Goal: Submit feedback/report problem: Submit feedback/report problem

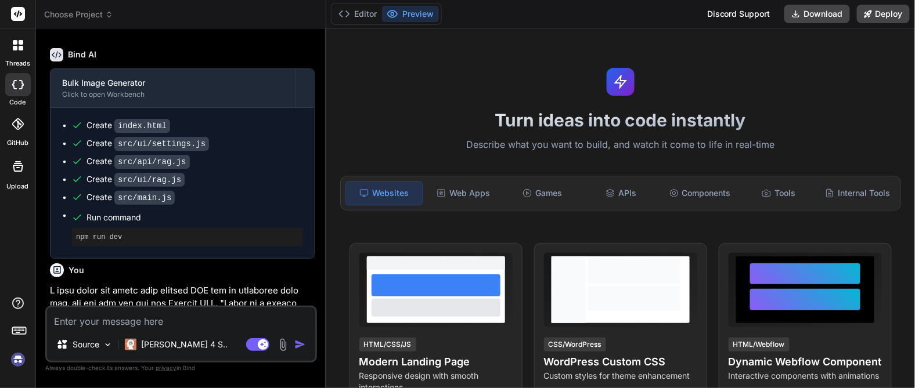
scroll to position [822, 0]
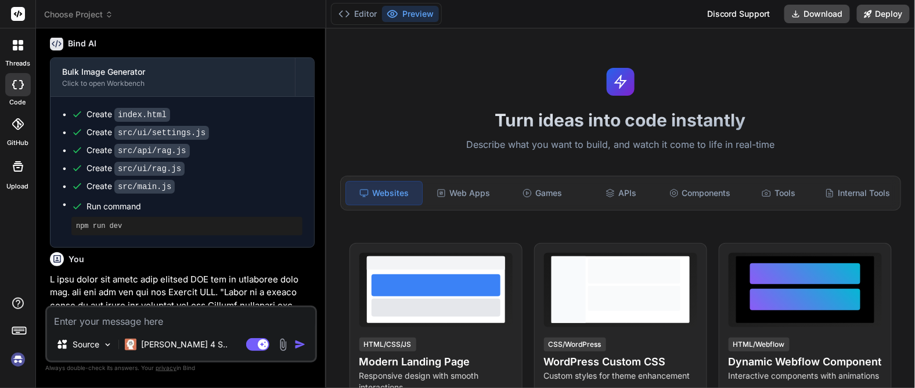
click at [22, 364] on img at bounding box center [18, 360] width 20 height 20
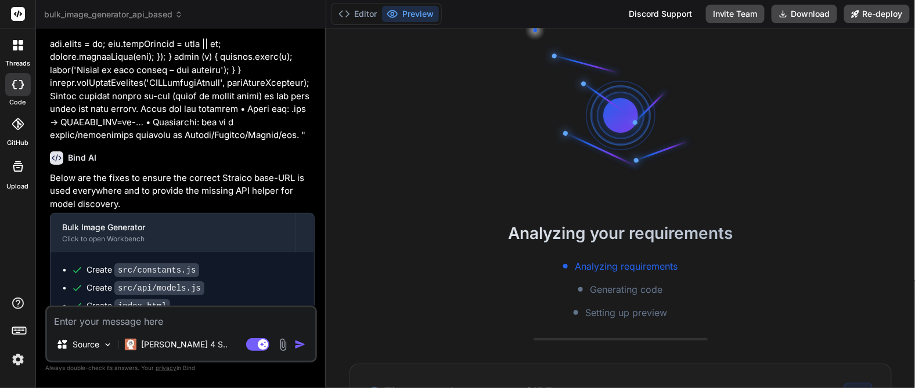
scroll to position [1764, 0]
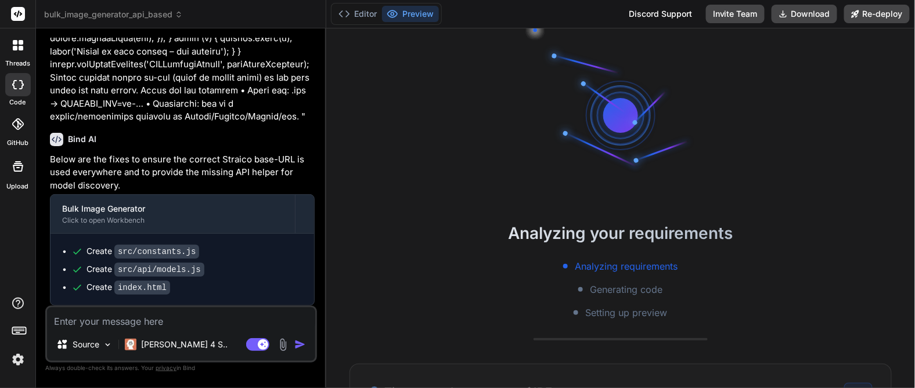
click at [17, 362] on img at bounding box center [18, 360] width 20 height 20
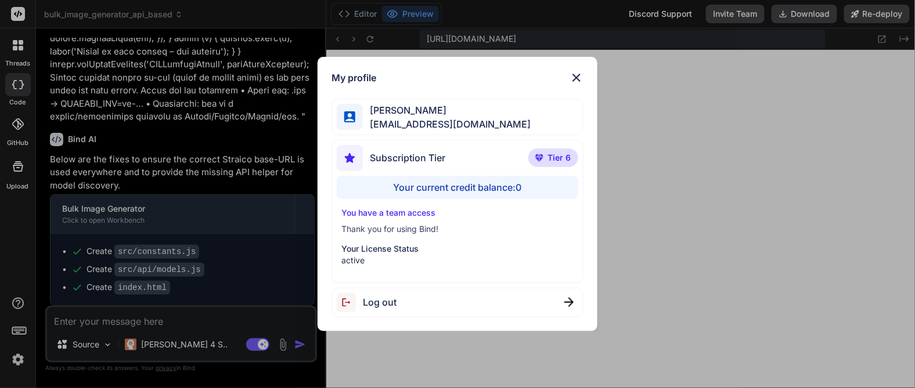
scroll to position [1307, 0]
type textarea "x"
click at [444, 191] on div "Your current credit balance: 0" at bounding box center [457, 187] width 241 height 23
click at [505, 179] on div "Your current credit balance: 0" at bounding box center [457, 187] width 241 height 23
click at [526, 212] on p "You have a team access" at bounding box center [457, 213] width 232 height 12
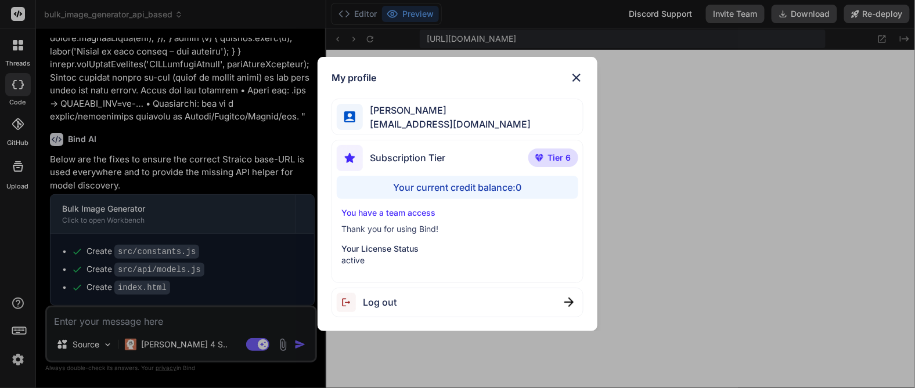
click at [470, 242] on div "You have a team access Thank you for using Bind! Your License Status active" at bounding box center [457, 236] width 241 height 59
click at [387, 233] on p "Thank you for using Bind!" at bounding box center [457, 229] width 232 height 12
click at [389, 248] on p "Your License Status" at bounding box center [457, 249] width 232 height 12
click at [358, 262] on p "active" at bounding box center [457, 261] width 232 height 12
click at [369, 245] on p "Your License Status" at bounding box center [457, 249] width 232 height 12
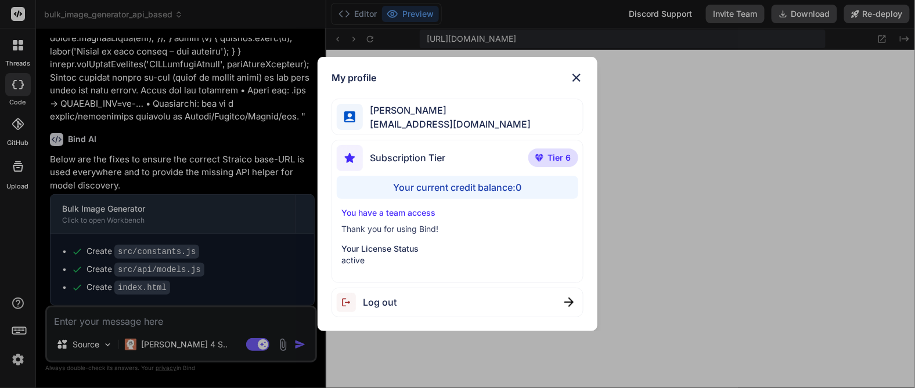
click at [378, 227] on p "Thank you for using Bind!" at bounding box center [457, 229] width 232 height 12
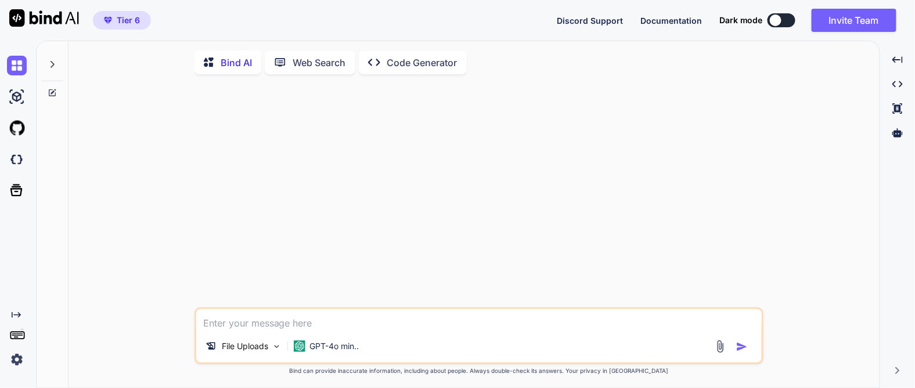
type textarea "x"
click at [23, 362] on img at bounding box center [17, 360] width 20 height 20
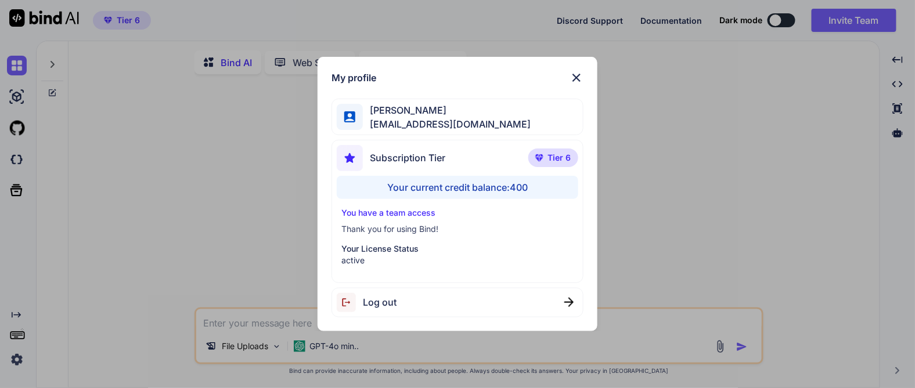
click at [576, 78] on img at bounding box center [576, 78] width 14 height 14
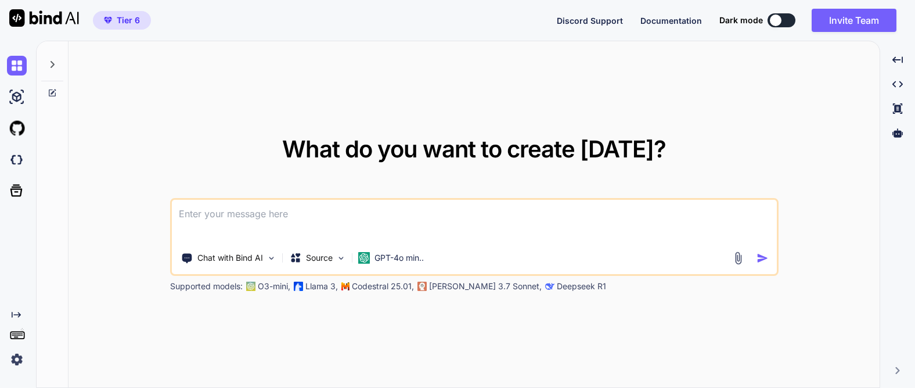
type textarea "x"
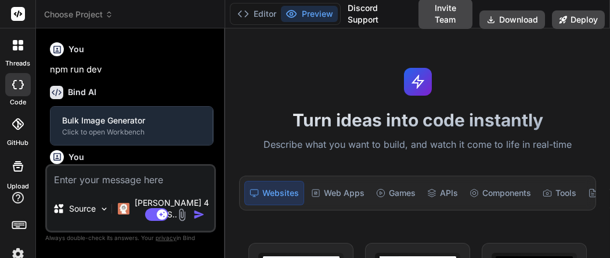
type textarea "x"
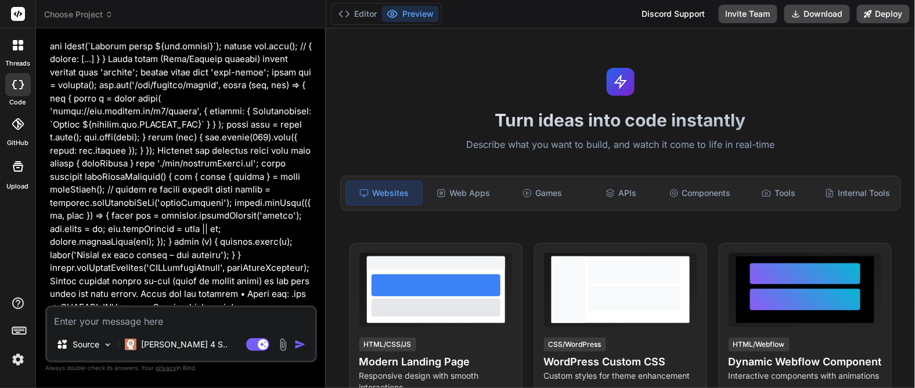
scroll to position [1528, 0]
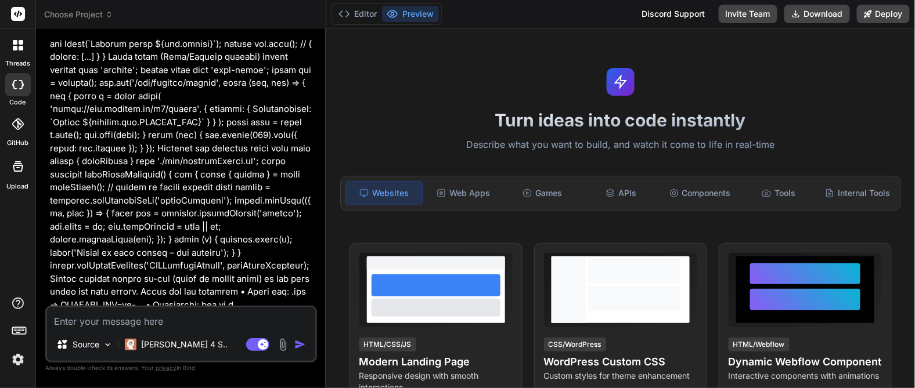
click at [20, 258] on img at bounding box center [18, 360] width 20 height 20
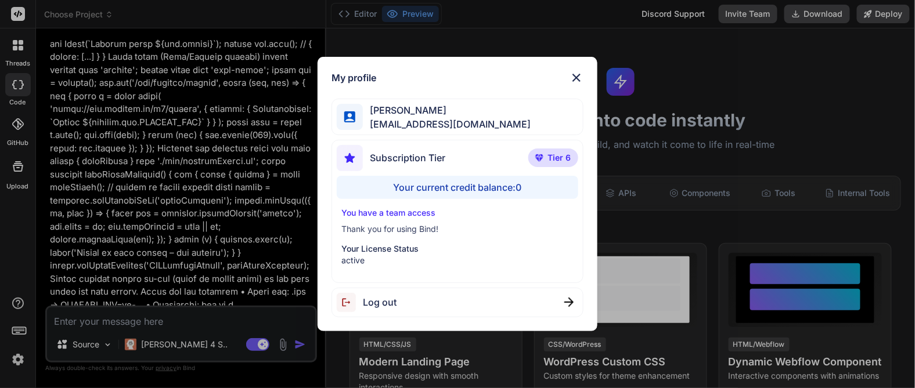
click at [578, 78] on img at bounding box center [576, 78] width 14 height 14
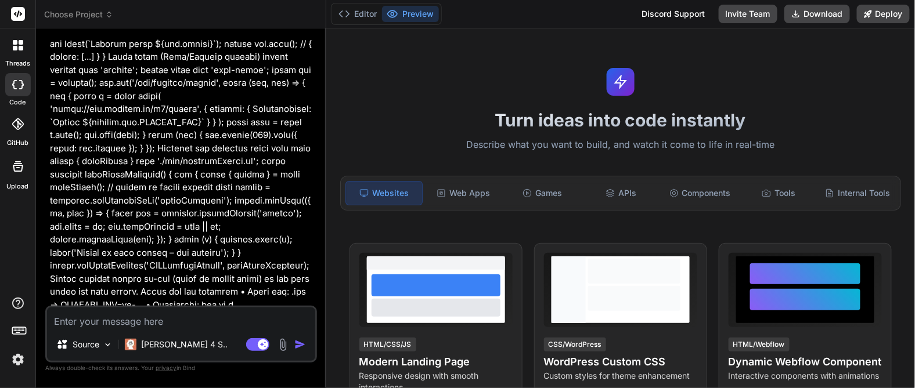
click at [13, 258] on img at bounding box center [18, 360] width 20 height 20
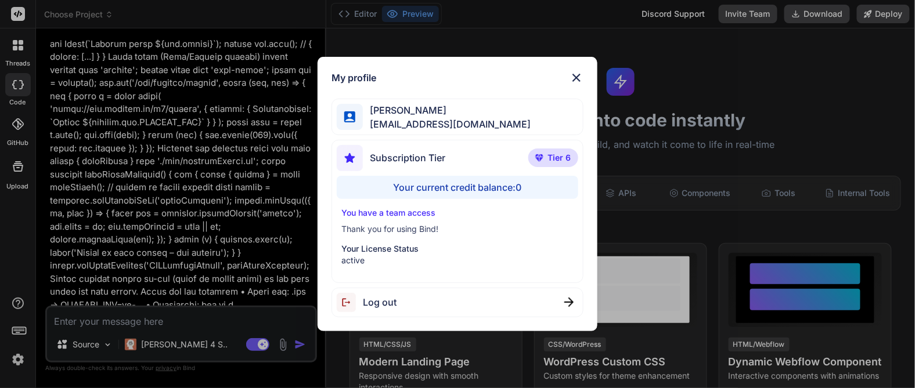
click at [574, 81] on img at bounding box center [576, 78] width 14 height 14
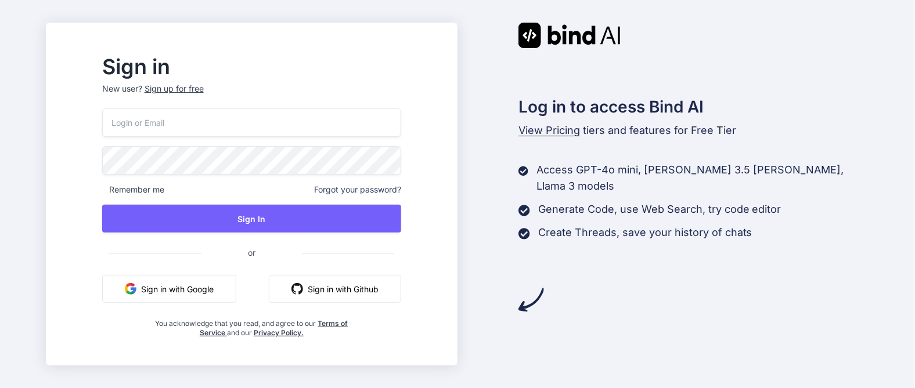
type input "[EMAIL_ADDRESS][DOMAIN_NAME]"
click at [645, 338] on div "Log in to access Bind AI View Pricing tiers and features for Free Tier Access G…" at bounding box center [663, 194] width 412 height 343
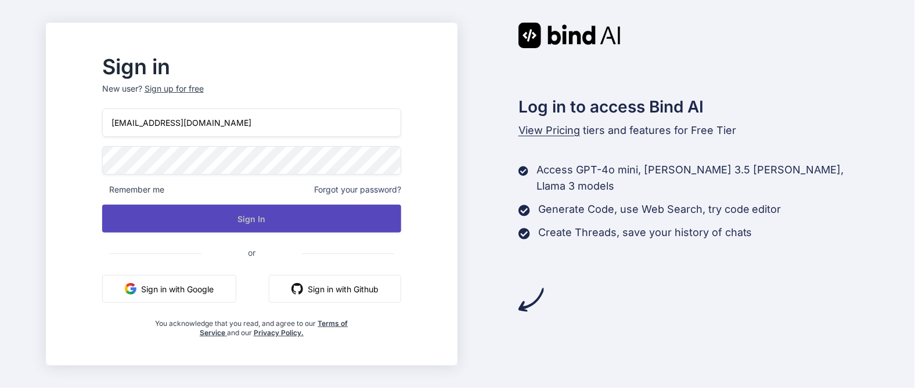
click at [297, 218] on button "Sign In" at bounding box center [251, 219] width 299 height 28
click at [224, 216] on button "Sign In" at bounding box center [251, 219] width 299 height 28
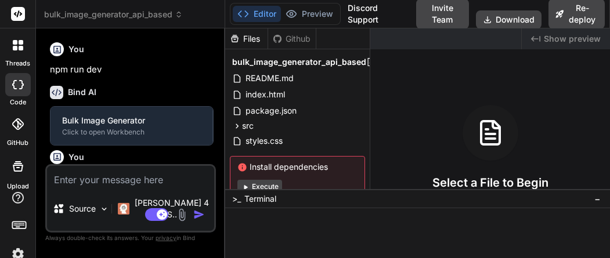
type textarea "x"
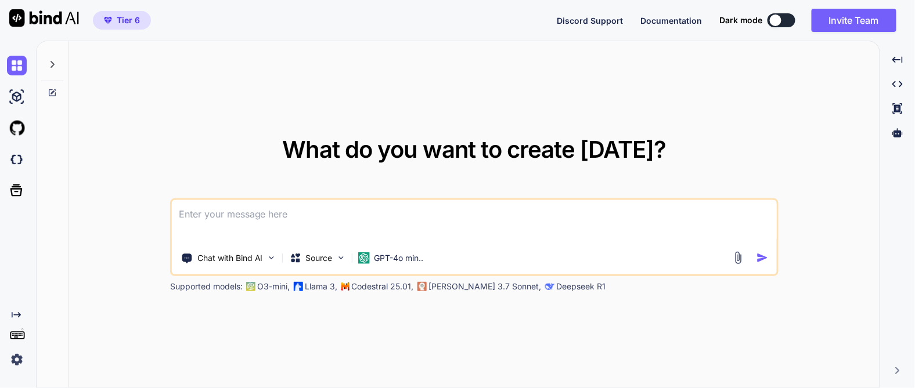
type textarea "x"
click at [19, 364] on img at bounding box center [17, 360] width 20 height 20
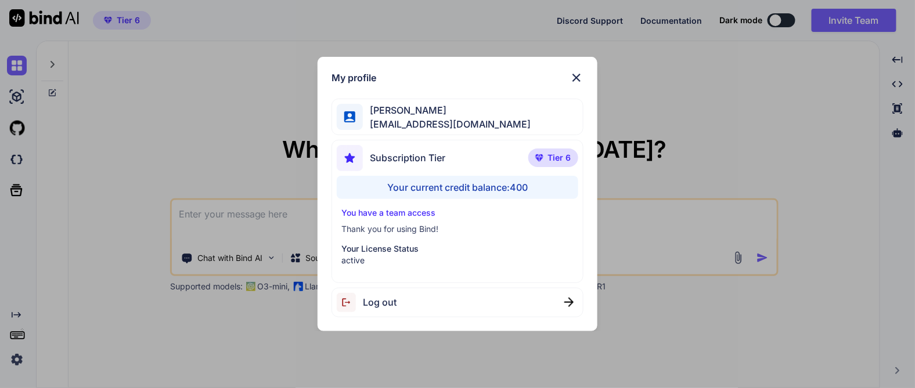
click at [584, 70] on div "My profile Mussadiq Khan khanocp@gmail.com Subscription Tier Tier 6 Your curren…" at bounding box center [457, 194] width 280 height 275
click at [580, 79] on img at bounding box center [576, 78] width 14 height 14
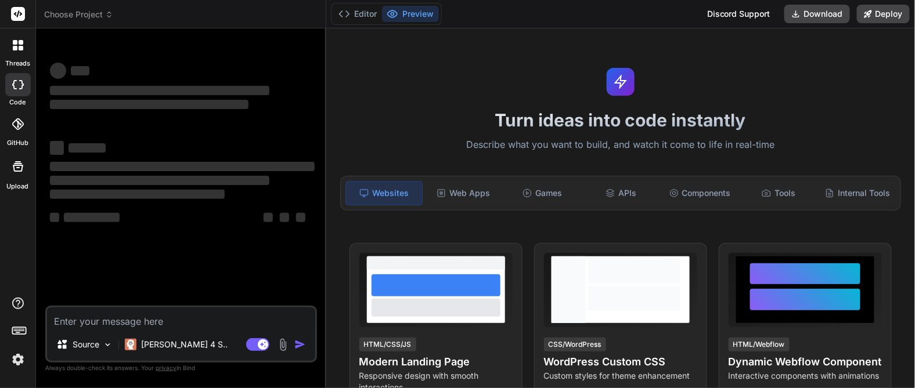
click at [17, 359] on img at bounding box center [18, 360] width 20 height 20
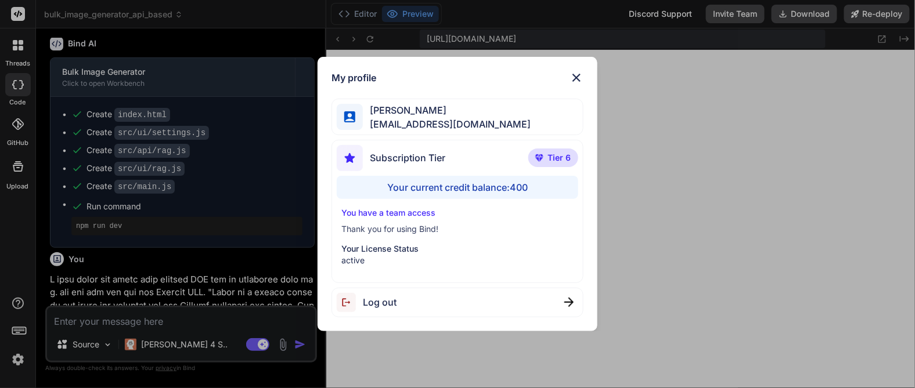
scroll to position [1307, 0]
click at [573, 73] on img at bounding box center [576, 78] width 14 height 14
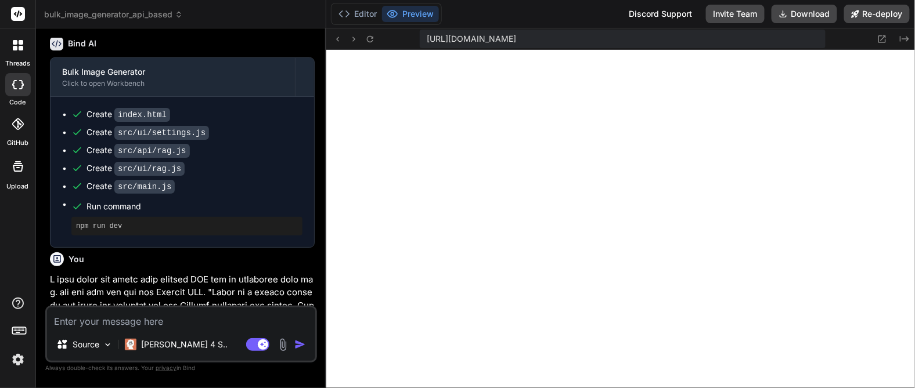
click at [216, 322] on textarea at bounding box center [181, 318] width 268 height 21
type textarea "x"
type textarea "t"
type textarea "x"
type textarea "tr"
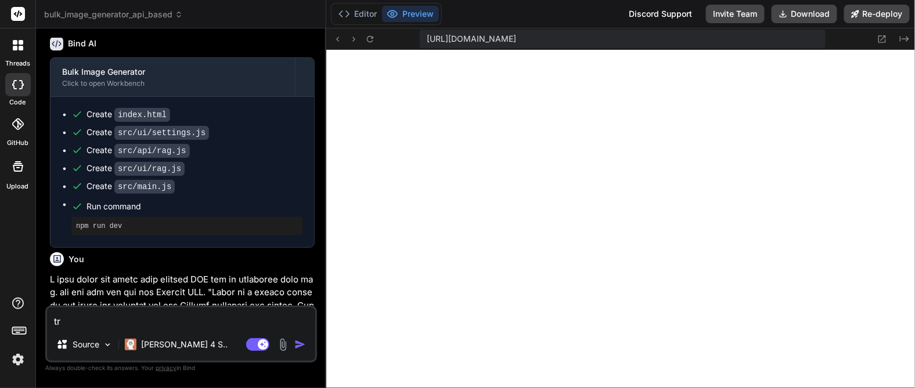
type textarea "x"
type textarea "try"
type textarea "x"
type textarea "tryt"
type textarea "x"
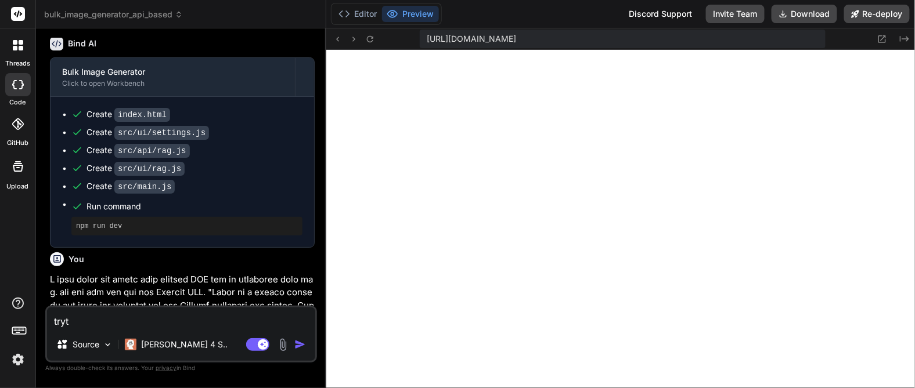
type textarea "try"
type textarea "x"
type textarea "try"
type textarea "x"
type textarea "try t"
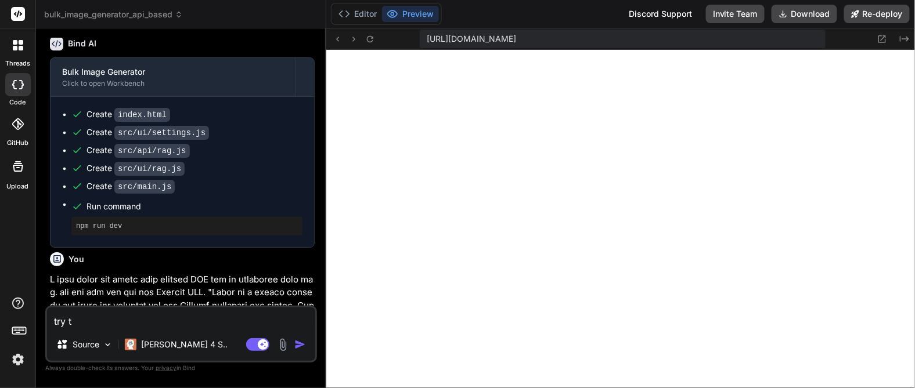
type textarea "x"
type textarea "try to"
type textarea "x"
type textarea "try to f"
type textarea "x"
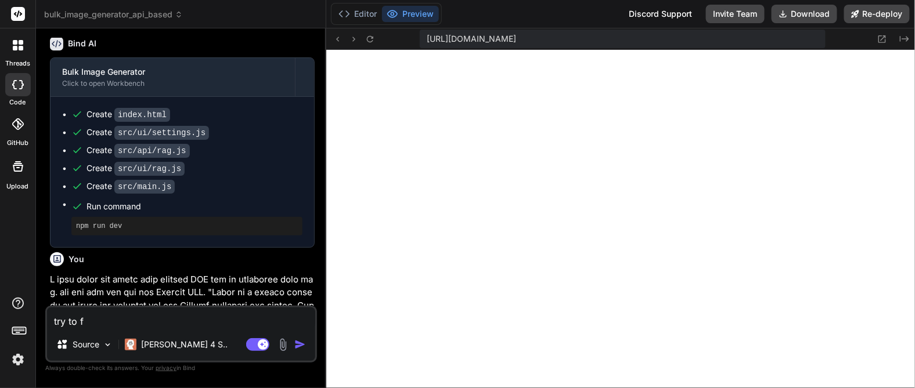
type textarea "try to fi"
type textarea "x"
type textarea "try to fiz"
type textarea "x"
type textarea "try to fi"
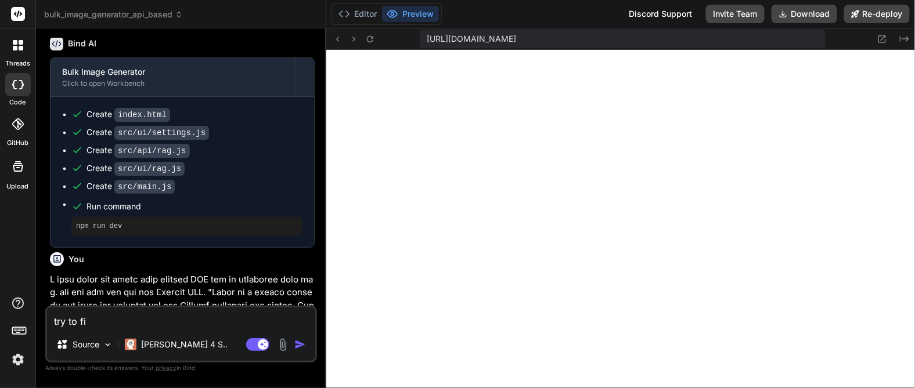
type textarea "x"
type textarea "try to fix"
type textarea "x"
type textarea "try to fix"
type textarea "x"
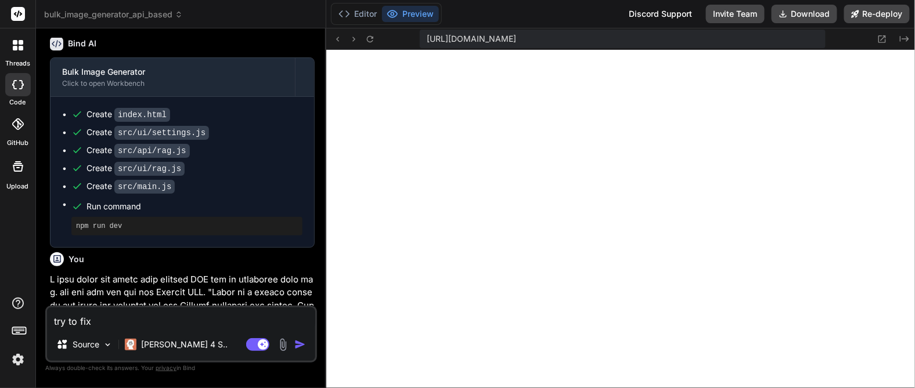
type textarea "try to fix m"
type textarea "x"
type textarea "try to fix my"
type textarea "x"
type textarea "try to fix my"
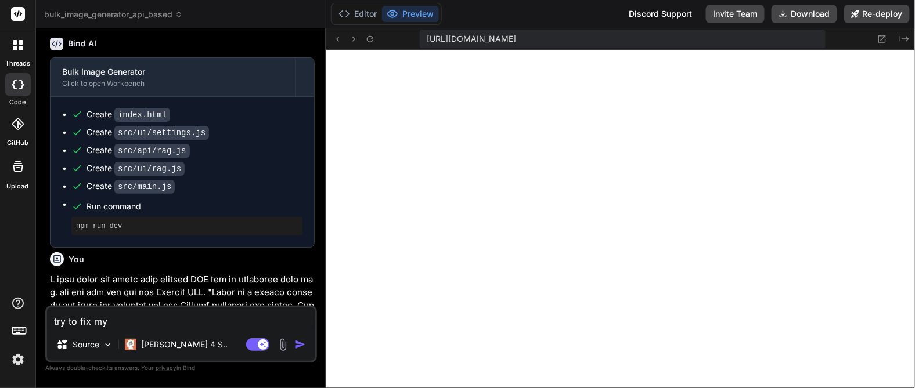
type textarea "x"
type textarea "try to fix my S"
type textarea "x"
type textarea "try to fix my Se"
type textarea "x"
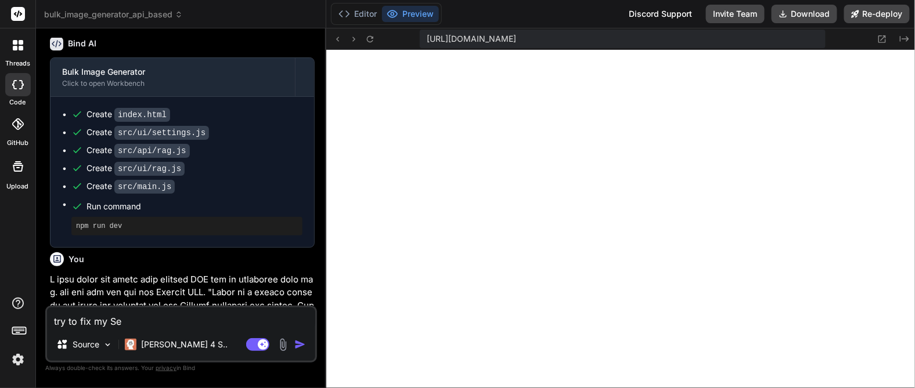
type textarea "try to fix my Set"
type textarea "x"
type textarea "try to fix my Sett"
type textarea "x"
type textarea "try to fix my Setti"
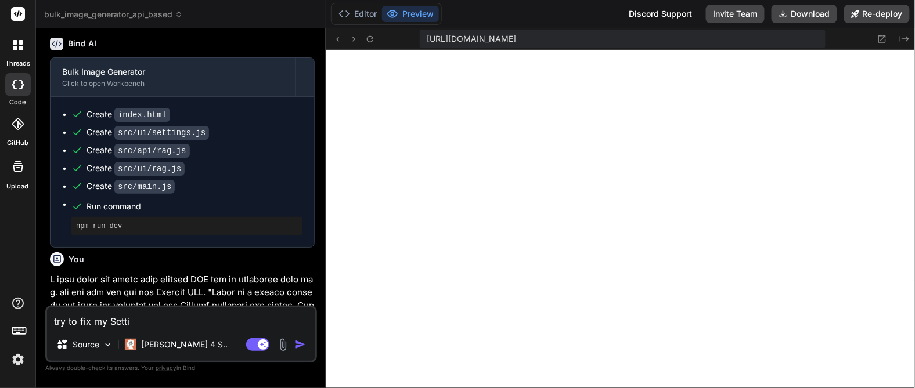
type textarea "x"
type textarea "try to fix my Settin"
type textarea "x"
type textarea "try to fix my Setting"
type textarea "x"
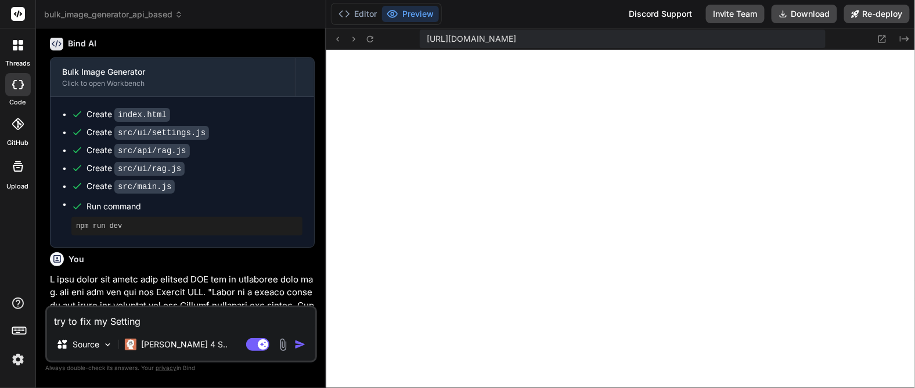
type textarea "try to fix my Setting"
type textarea "x"
type textarea "try to fix my Setting"
type textarea "x"
type textarea "try to fix my Settings"
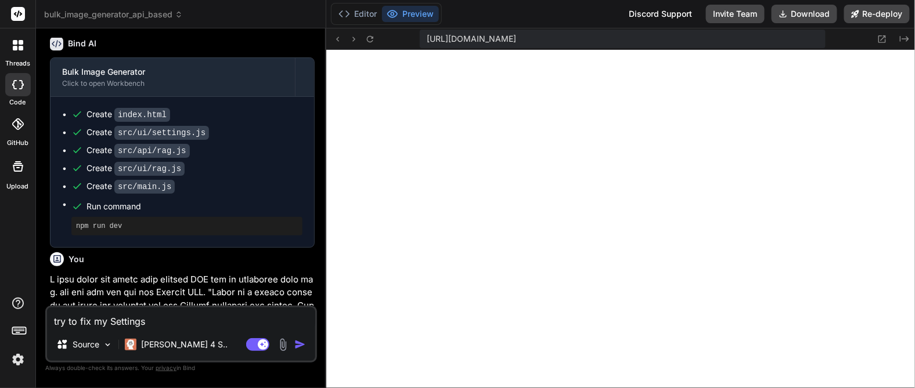
type textarea "x"
type textarea "try to fix my Settings"
type textarea "x"
type textarea "try to fix my Settings w"
type textarea "x"
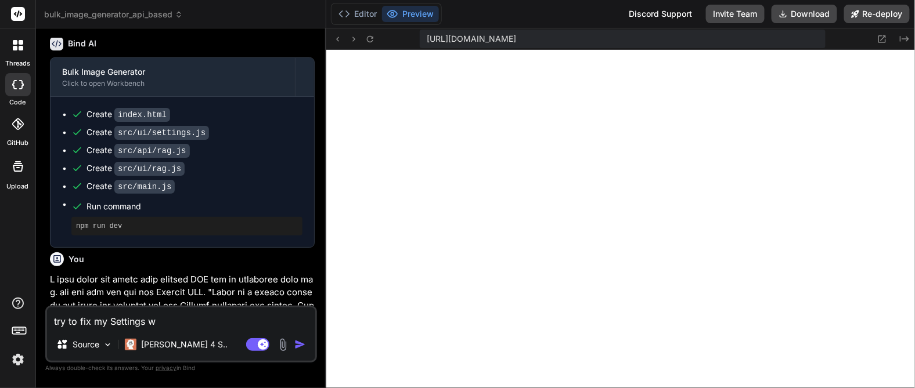
type textarea "try to fix my Settings wh"
type textarea "x"
type textarea "try to fix my Settings whe"
type textarea "x"
type textarea "try to fix my Settings wher"
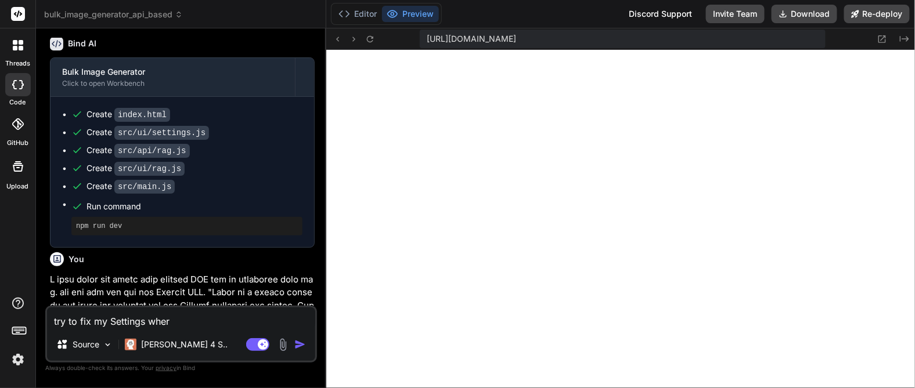
type textarea "x"
type textarea "try to fix my Settings where"
type textarea "x"
type textarea "try to fix my Settings where"
type textarea "x"
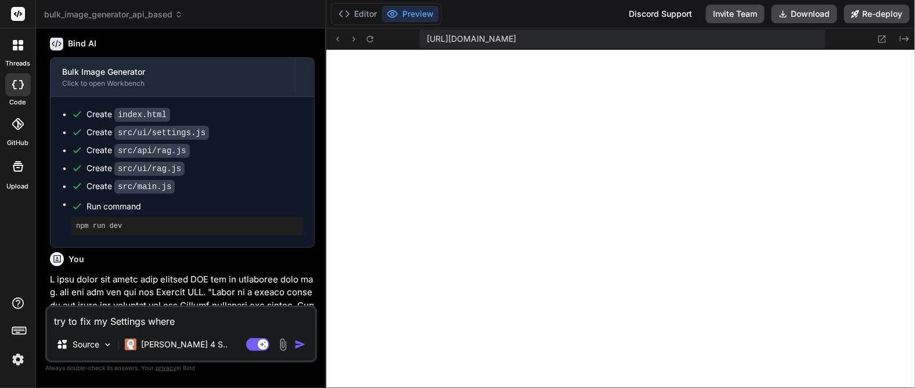
type textarea "try to fix my Settings where m"
type textarea "x"
type textarea "try to fix my Settings where my"
type textarea "x"
type textarea "try to fix my Settings where my"
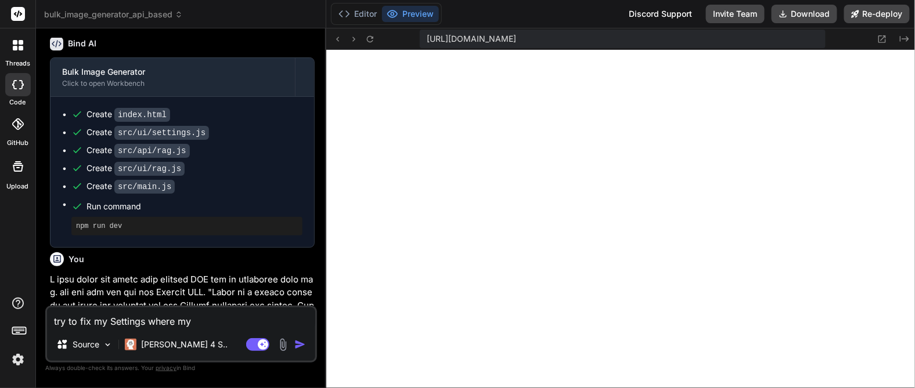
type textarea "x"
type textarea "try to fix my Settings where my S"
type textarea "x"
type textarea "try to fix my Settings where my St"
type textarea "x"
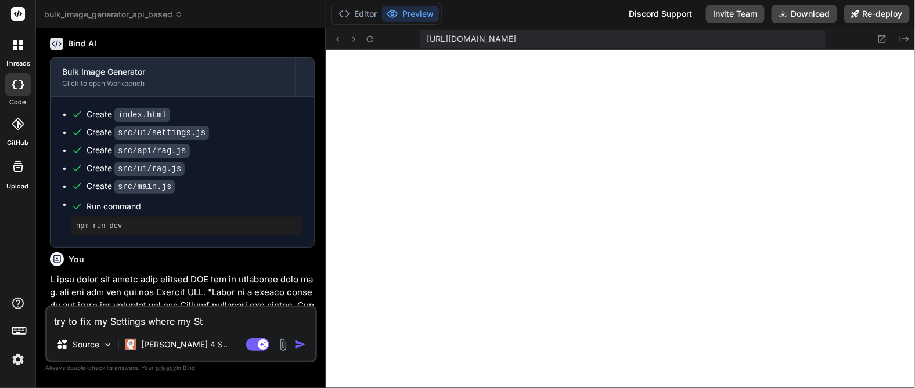
type textarea "try to fix my Settings where my Str"
type textarea "x"
type textarea "try to fix my Settings where my Stra"
type textarea "x"
type textarea "try to fix my Settings where my Strai"
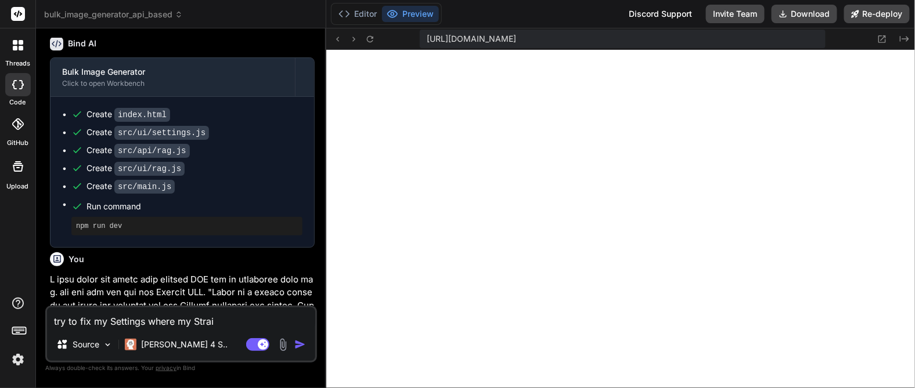
type textarea "x"
type textarea "try to fix my Settings where my Straix"
type textarea "x"
type textarea "try to fix my Settings where my Strai"
type textarea "x"
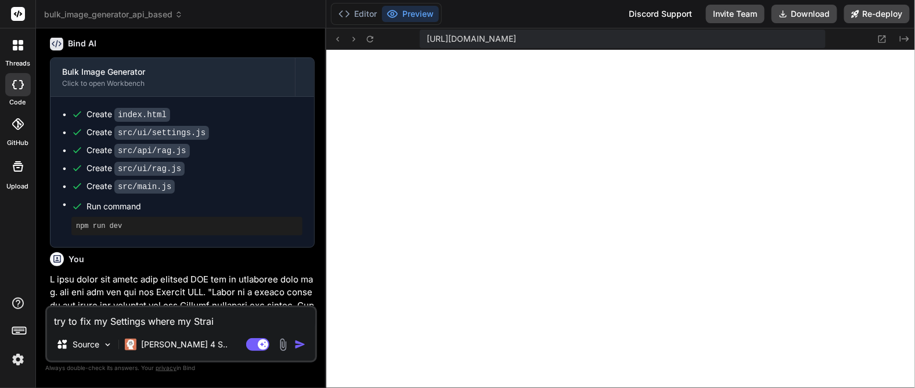
type textarea "try to fix my Settings where my Straic"
type textarea "x"
type textarea "try to fix my Settings where my Straico"
type textarea "x"
type textarea "try to fix my Settings where my Straico"
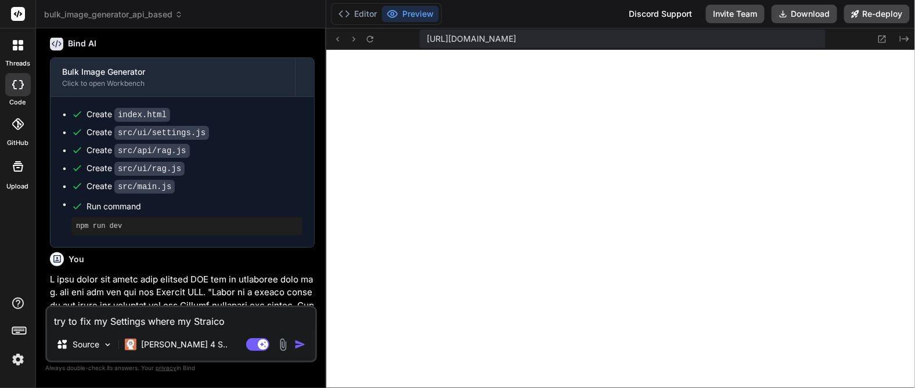
type textarea "x"
type textarea "try to fix my Settings where my Straico a"
type textarea "x"
type textarea "try to fix my Settings where my Straico ap"
type textarea "x"
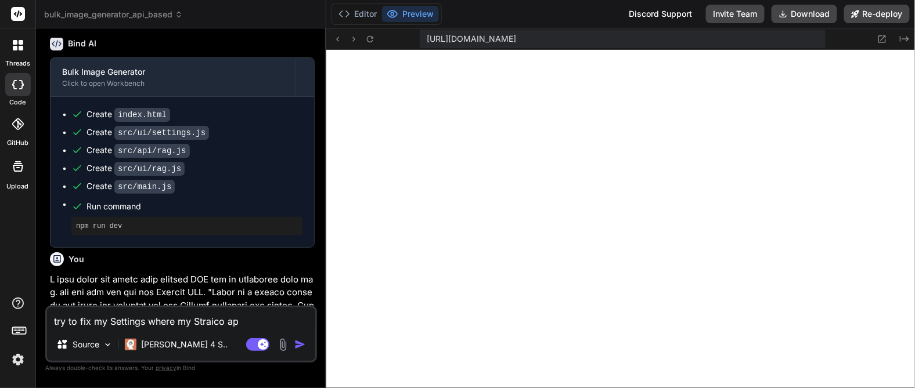
type textarea "try to fix my Settings where my Straico api"
type textarea "x"
type textarea "try to fix my Settings where my Straico api"
type textarea "x"
type textarea "try to fix my Settings where my Straico api i"
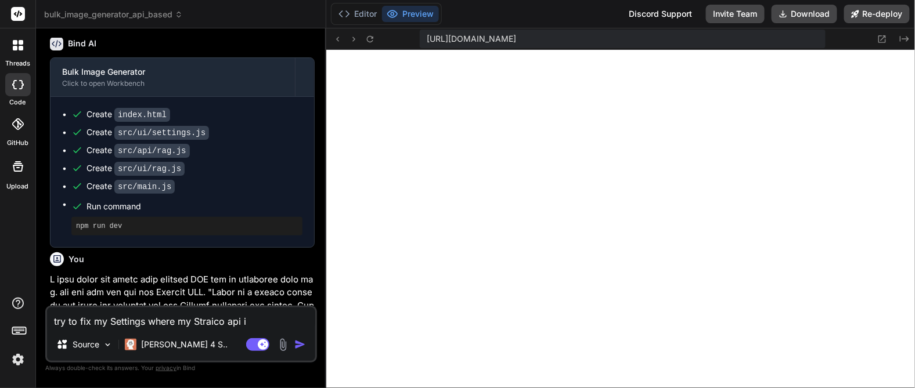
type textarea "x"
type textarea "try to fix my Settings where my Straico api is"
type textarea "x"
type textarea "try to fix my Settings where my Straico api is"
type textarea "x"
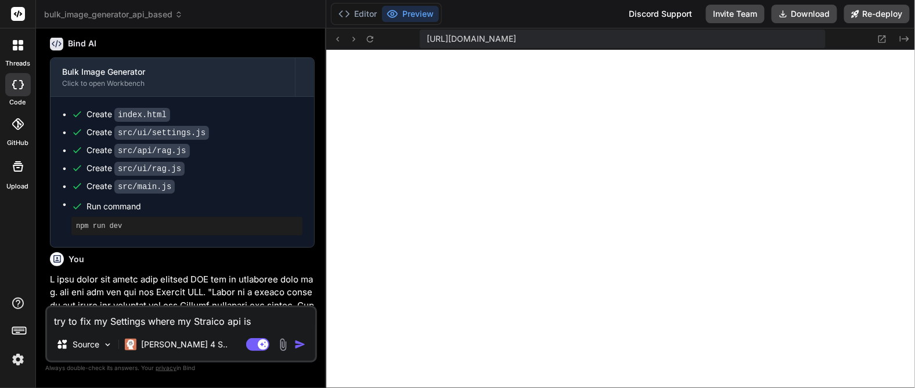
type textarea "try to fix my Settings where my Straico api is n"
type textarea "x"
type textarea "try to fix my Settings where my Straico api is no"
type textarea "x"
type textarea "try to fix my Settings where my Straico api is not"
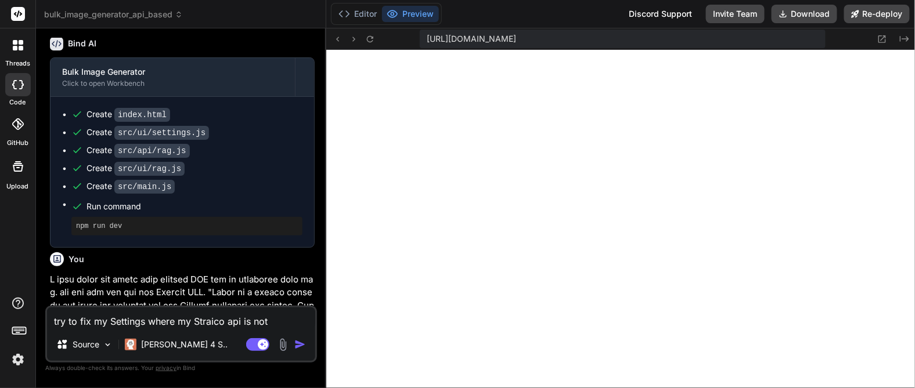
type textarea "x"
type textarea "try to fix my Settings where my Straico api is not"
type textarea "x"
type textarea "try to fix my Settings where my Straico api is not a"
type textarea "x"
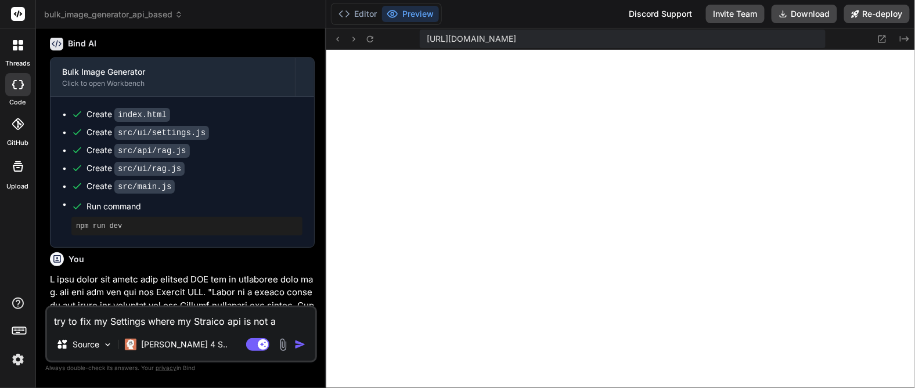
type textarea "try to fix my Settings where my Straico api is not ac"
type textarea "x"
type textarea "try to fix my Settings where my Straico api is not acc"
type textarea "x"
type textarea "try to fix my Settings where my Straico api is not acce"
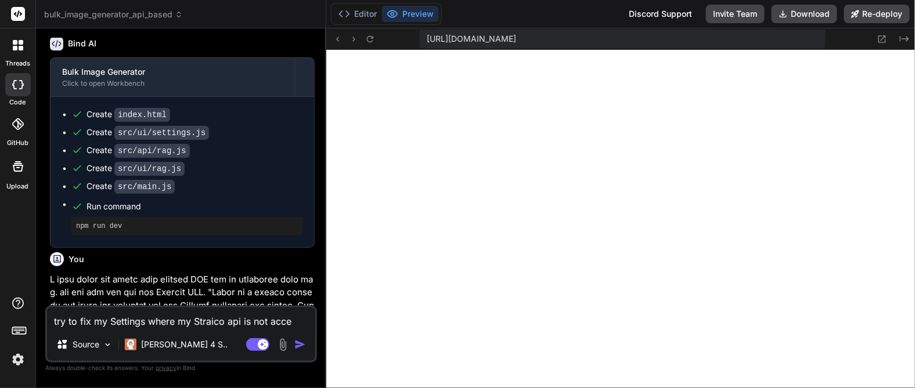
type textarea "x"
type textarea "try to fix my Settings where my Straico api is not acces"
type textarea "x"
type textarea "try to fix my Settings where my Straico api is not access"
type textarea "x"
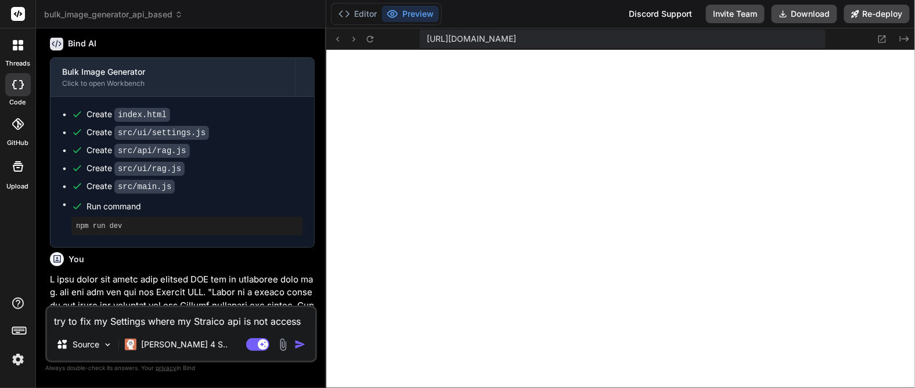
type textarea "try to fix my Settings where my Straico api is not accessi"
type textarea "x"
type textarea "try to fix my Settings where my Straico api is not accessib"
type textarea "x"
type textarea "try to fix my Settings where my Straico api is not accessibl"
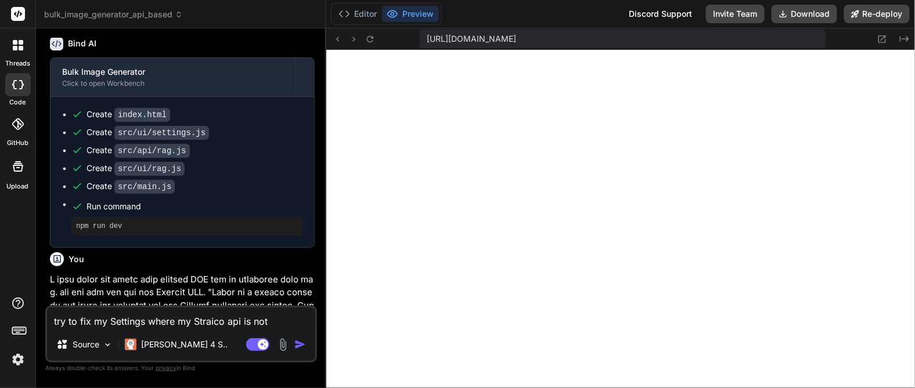
type textarea "x"
type textarea "try to fix my Settings where my Straico api is not accessible"
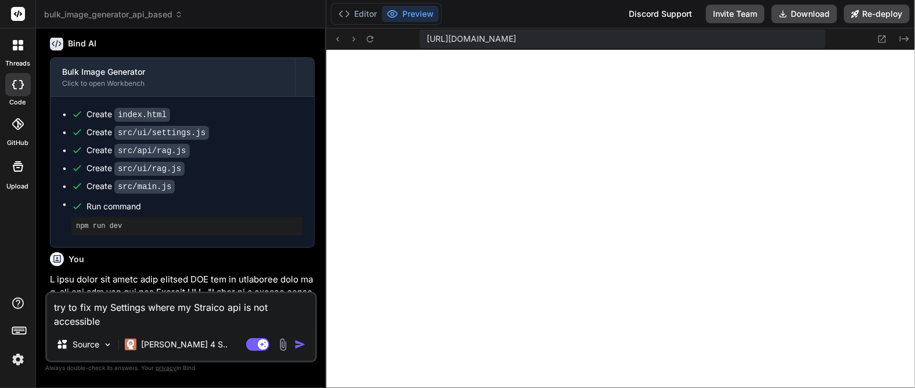
type textarea "x"
type textarea "try to fix my Settings where my Straico api is not accessible"
type textarea "x"
type textarea "try to fix my Settings where my Straico api is not accessible s"
type textarea "x"
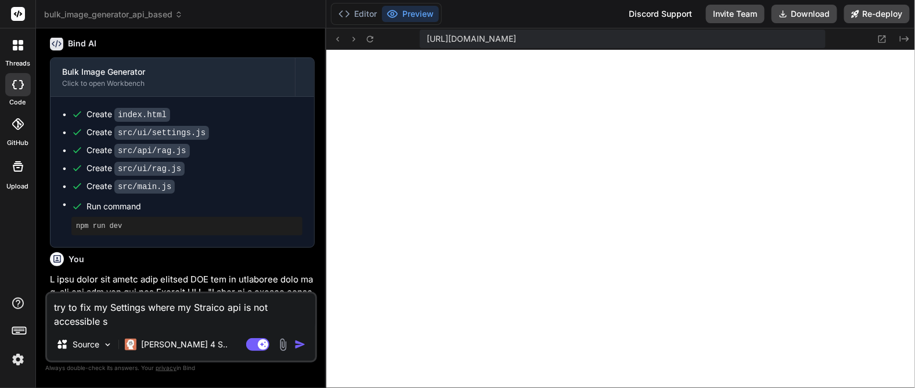
type textarea "try to fix my Settings where my Straico api is not accessible st"
type textarea "x"
type textarea "try to fix my Settings where my Straico api is not accessible sti"
type textarea "x"
type textarea "try to fix my Settings where my Straico api is not accessible stil"
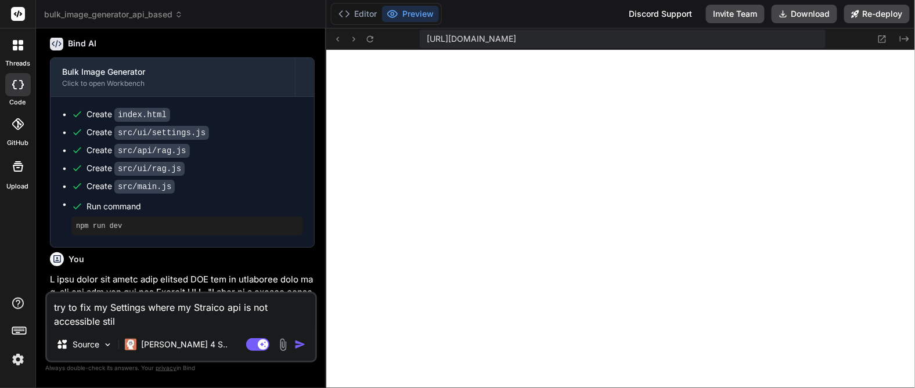
type textarea "x"
type textarea "try to fix my Settings where my Straico api is not accessible still"
type textarea "x"
type textarea "try to fix my Settings where my Straico api is not accessible still."
click at [146, 306] on textarea "try to fix my Settings where my Straico api is not accessible still." at bounding box center [181, 311] width 268 height 35
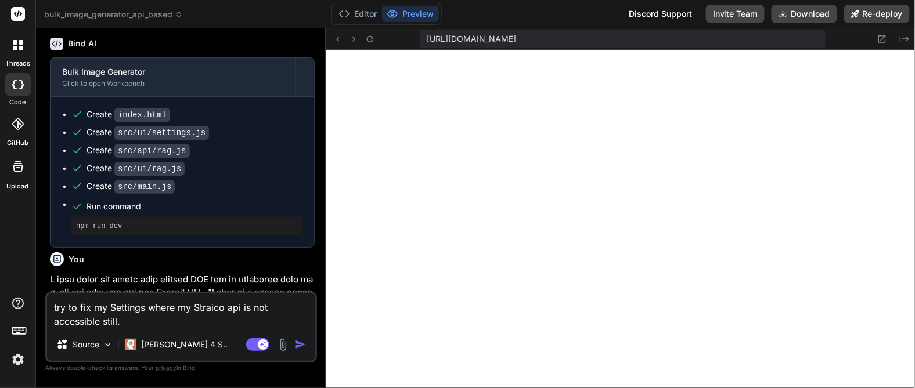
type textarea "x"
type textarea "try to fix my Settings where my Straico api is not accessible still."
type textarea "x"
type textarea "try to fix my Settings where I my Straico api is not accessible still."
type textarea "x"
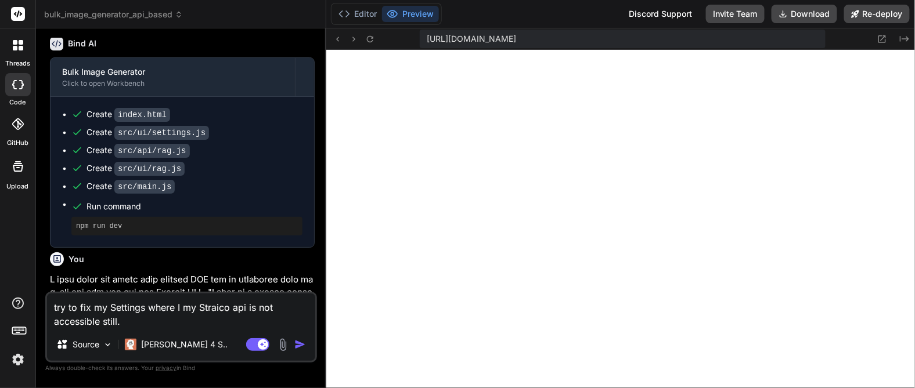
type textarea "try to fix my Settings where I my Straico api is not accessible still."
type textarea "x"
type textarea "try to fix my Settings where I c my Straico api is not accessible still."
type textarea "x"
type textarea "try to fix my Settings where I ca my Straico api is not accessible still."
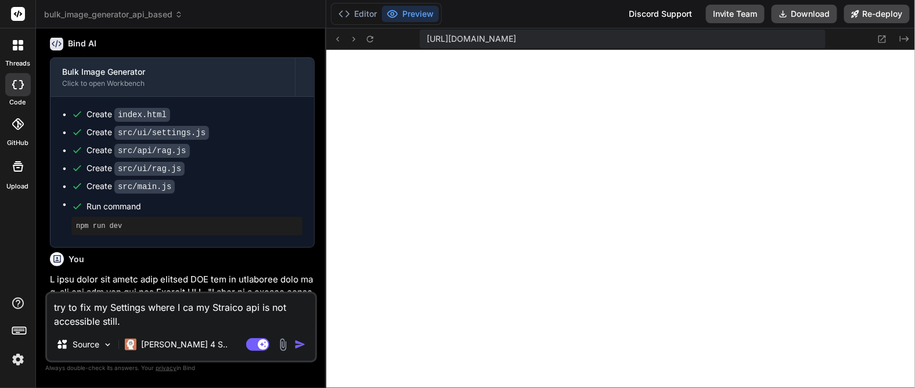
type textarea "x"
type textarea "try to fix my Settings where I can my Straico api is not accessible still."
type textarea "x"
type textarea "try to fix my Settings where I cann my Straico api is not accessible still."
type textarea "x"
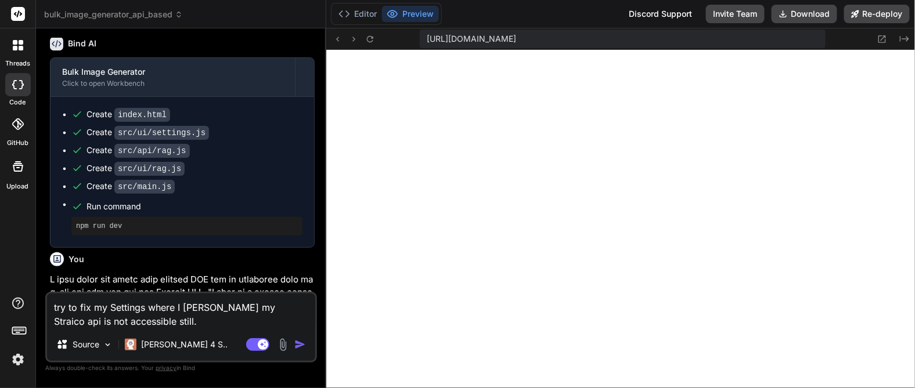
type textarea "try to fix my Settings where I canno my Straico api is not accessible still."
type textarea "x"
type textarea "try to fix my Settings where I cannot my Straico api is not accessible still."
type textarea "x"
type textarea "try to fix my Settings where I cannot c my Straico api is not accessible still."
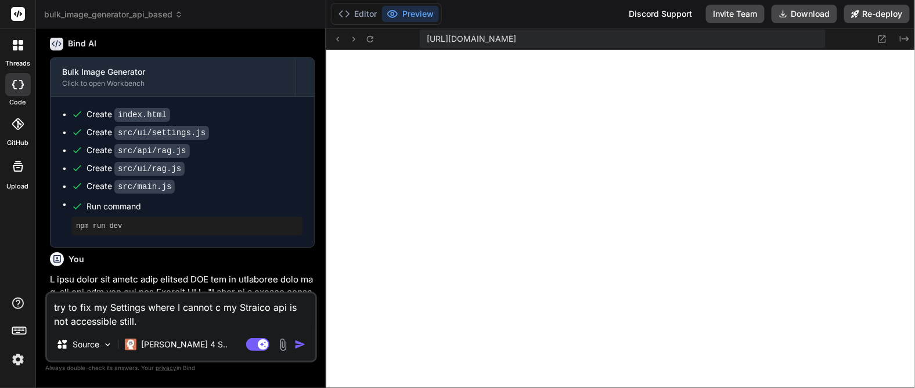
type textarea "x"
type textarea "try to fix my Settings where I cannot cl my Straico api is not accessible still."
type textarea "x"
type textarea "try to fix my Settings where I cannot cli my Straico api is not accessible stil…"
type textarea "x"
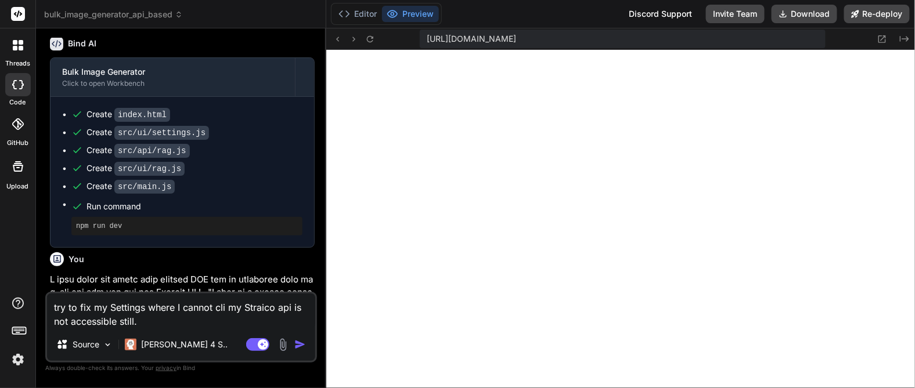
type textarea "try to fix my Settings where I cannot clic my Straico api is not accessible sti…"
type textarea "x"
type textarea "try to fix my Settings where I cannot click my Straico api is not accessible st…"
type textarea "x"
type textarea "try to fix my Settings where I cannot clic my Straico api is not accessible sti…"
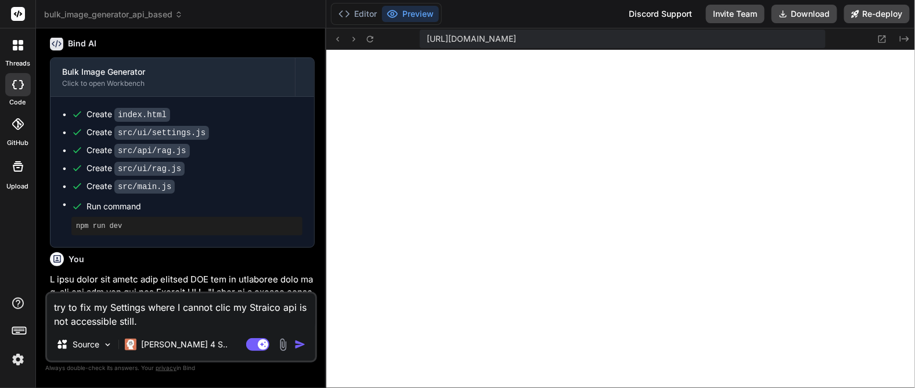
type textarea "x"
type textarea "try to fix my Settings where I cannot cli my Straico api is not accessible stil…"
type textarea "x"
type textarea "try to fix my Settings where I cannot cl my Straico api is not accessible still."
type textarea "x"
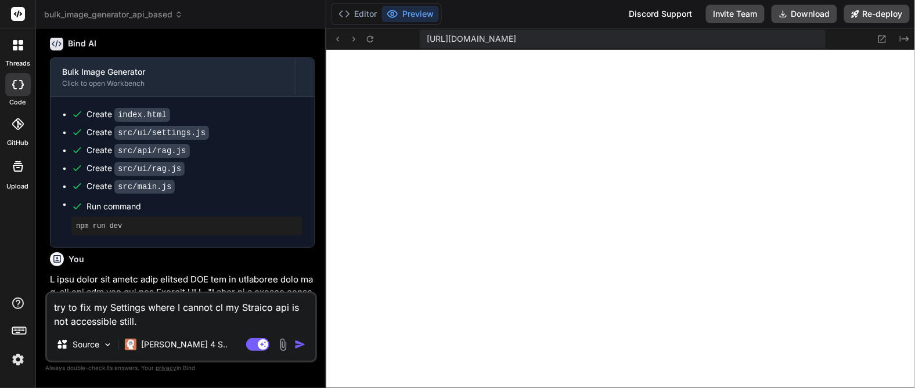
type textarea "try to fix my Settings where I cannot c my Straico api is not accessible still."
type textarea "x"
type textarea "try to fix my Settings where I cannot my Straico api is not accessible still."
type textarea "x"
type textarea "try to fix my Settings where I cannot my Straico api is not accessible still."
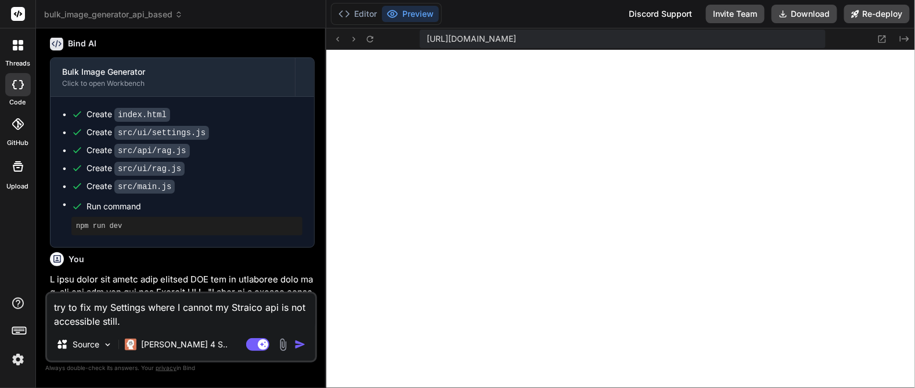
type textarea "x"
type textarea "try to fix my Settings where I canno my Straico api is not accessible still."
type textarea "x"
type textarea "try to fix my Settings where I cann my Straico api is not accessible still."
type textarea "x"
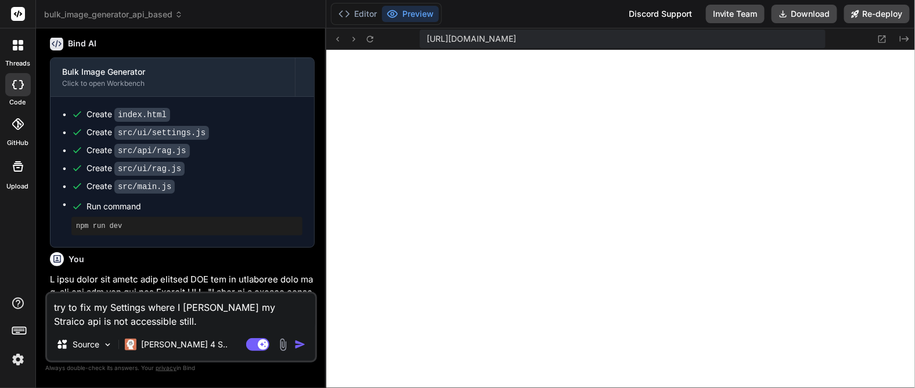
type textarea "try to fix my Settings where I can my Straico api is not accessible still."
type textarea "x"
type textarea "try to fix my Settings where I ca my Straico api is not accessible still."
type textarea "x"
type textarea "try to fix my Settings where I c my Straico api is not accessible still."
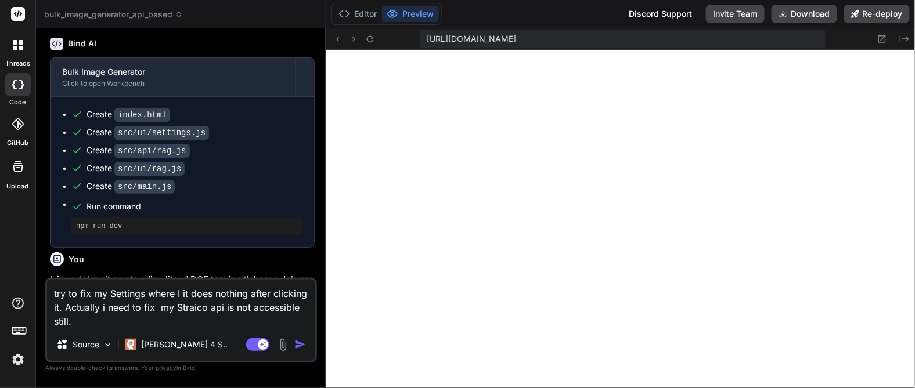
click at [223, 309] on textarea "try to fix my Settings where I it does nothing after clicking it. Actually i ne…" at bounding box center [181, 304] width 268 height 49
click at [302, 349] on img "button" at bounding box center [300, 345] width 12 height 12
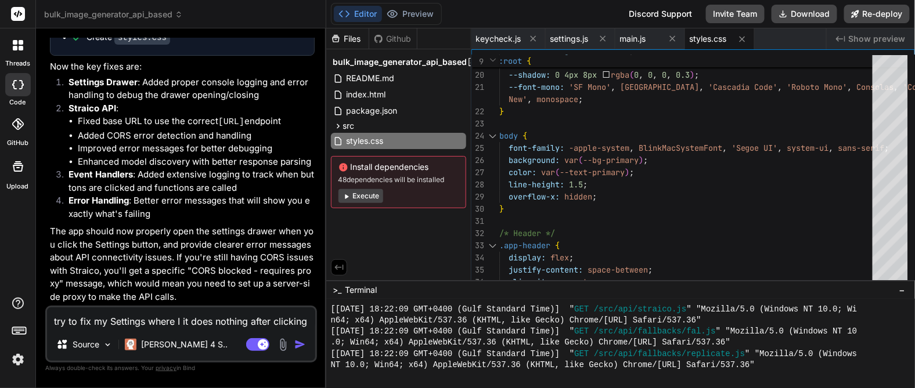
scroll to position [2239, 0]
click at [234, 224] on div "I see the issue! The settings drawer isn't opening and the Straico API calls ar…" at bounding box center [182, 94] width 265 height 419
click at [406, 16] on button "Preview" at bounding box center [410, 14] width 57 height 16
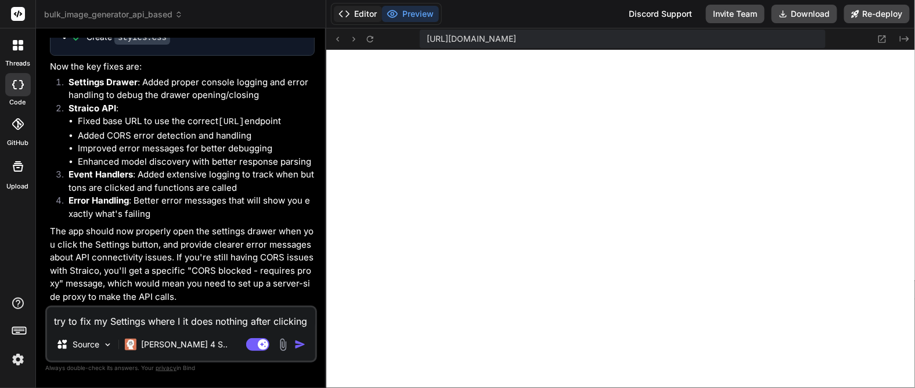
click at [365, 20] on button "Editor" at bounding box center [358, 14] width 48 height 16
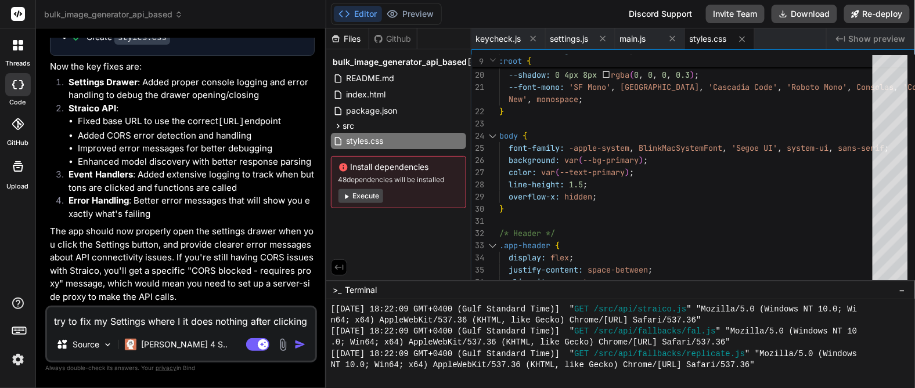
click at [353, 199] on button "Execute" at bounding box center [360, 196] width 45 height 14
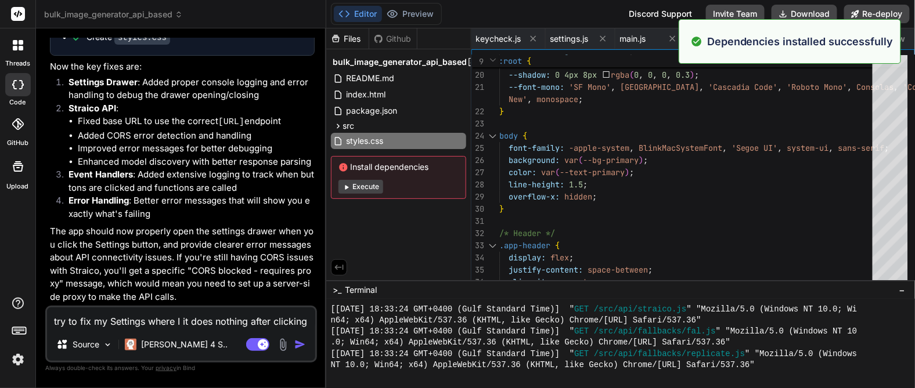
scroll to position [2668, 0]
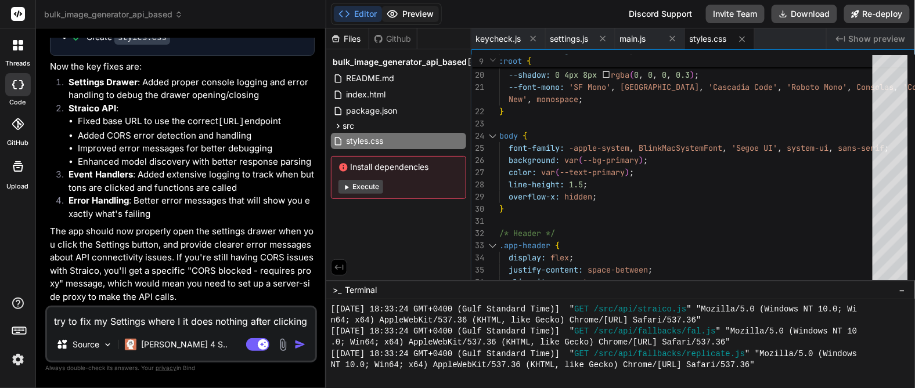
click at [431, 16] on button "Preview" at bounding box center [410, 14] width 57 height 16
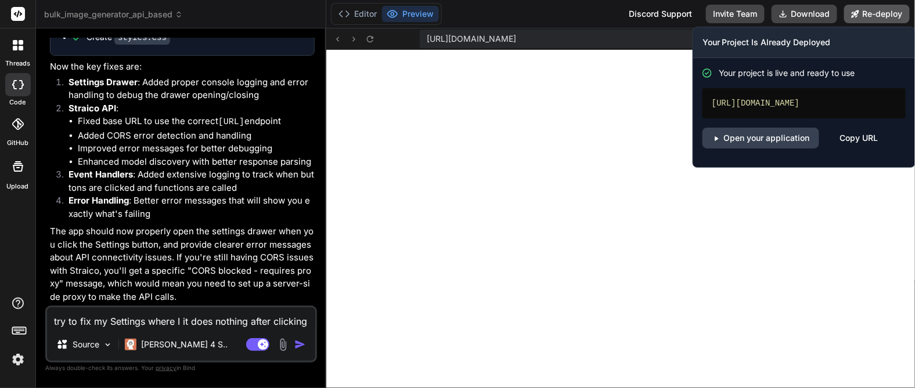
click at [878, 16] on button "Re-deploy" at bounding box center [877, 14] width 66 height 19
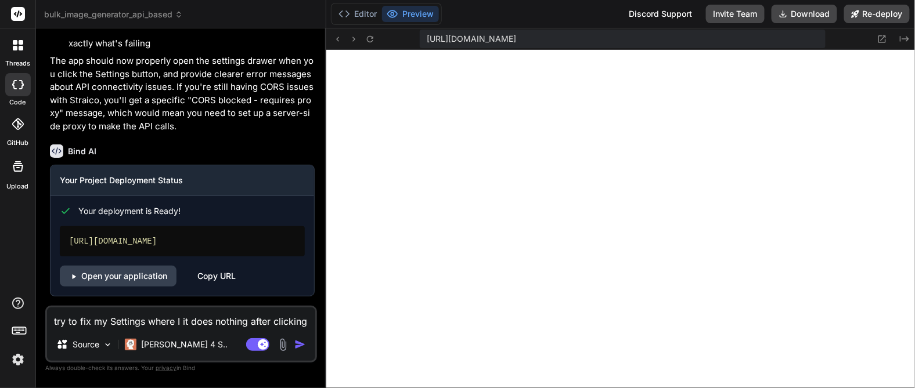
scroll to position [2420, 0]
click at [117, 279] on link "Open your application" at bounding box center [118, 276] width 117 height 21
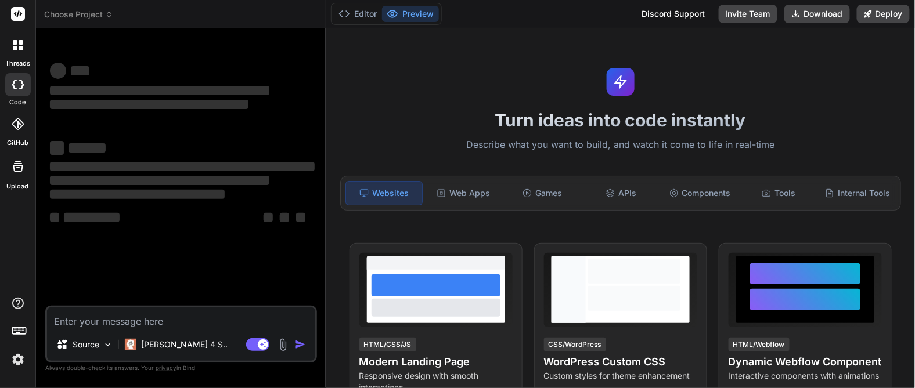
click at [22, 360] on img at bounding box center [18, 360] width 20 height 20
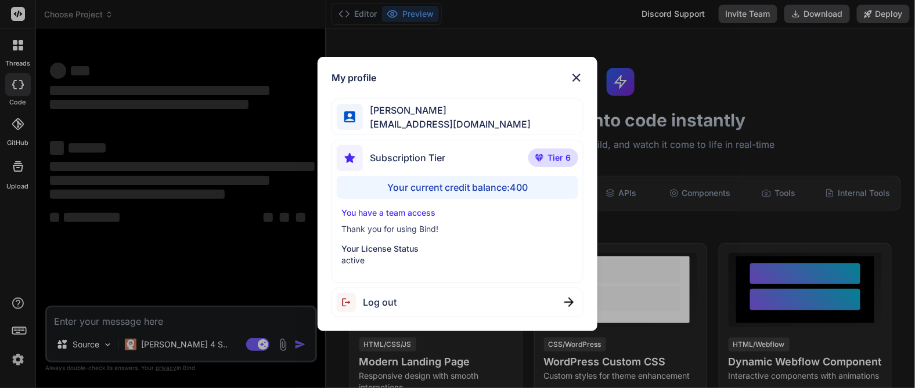
type textarea "x"
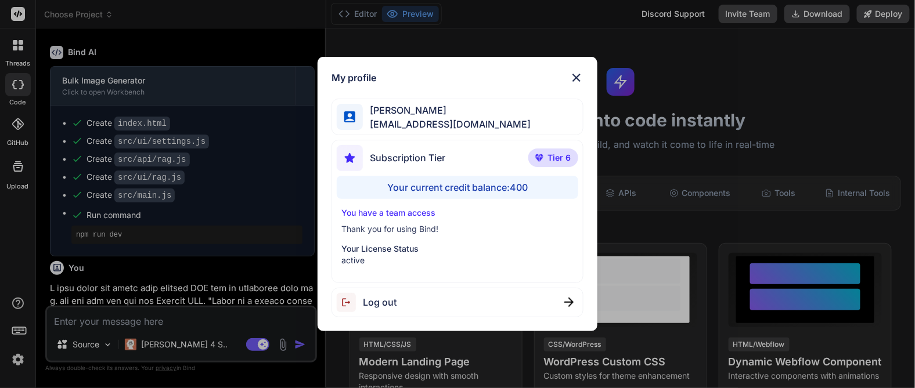
scroll to position [822, 0]
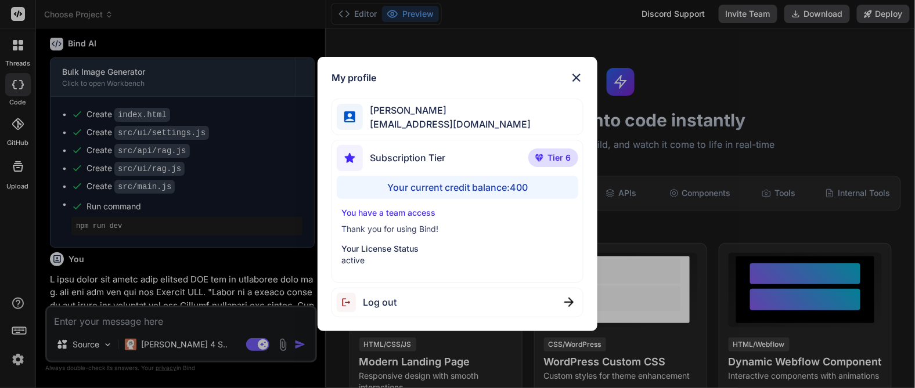
click at [575, 76] on img at bounding box center [576, 78] width 14 height 14
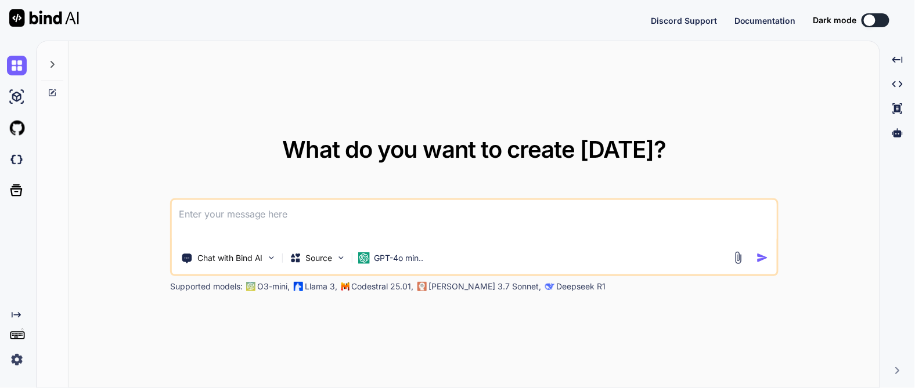
click at [3, 352] on div "Created with Pixso." at bounding box center [15, 340] width 31 height 59
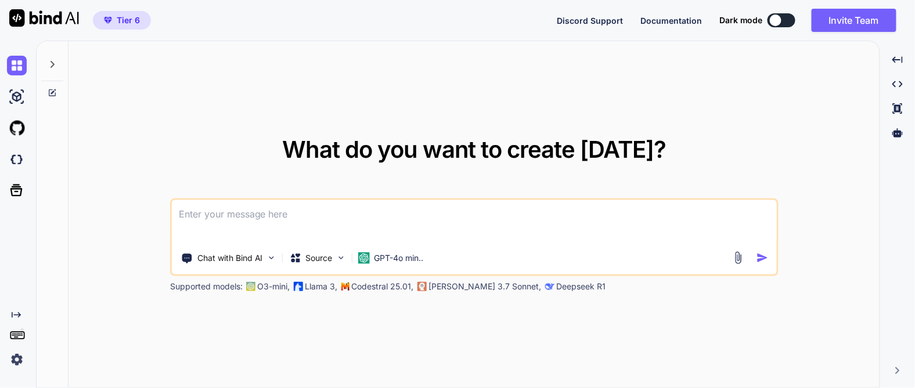
click at [11, 360] on img at bounding box center [17, 360] width 20 height 20
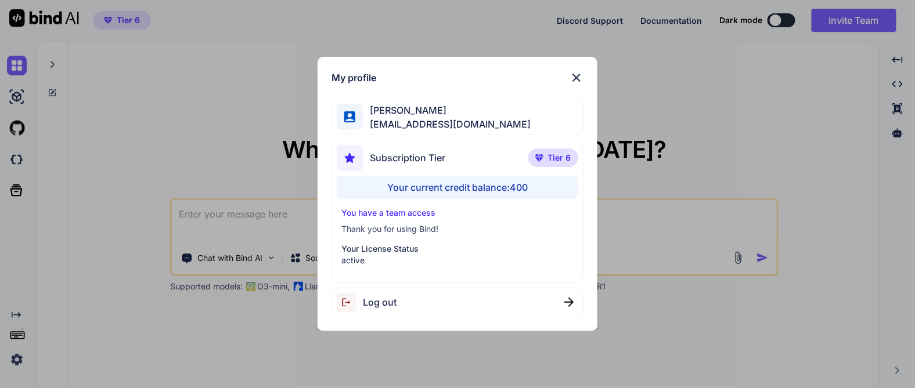
type textarea "x"
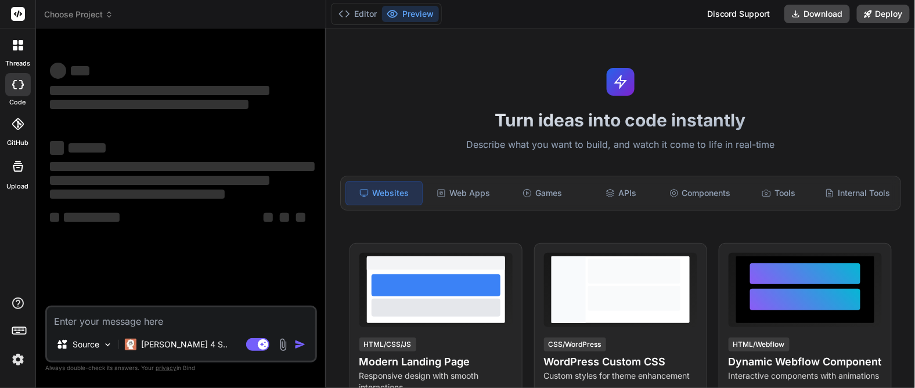
click at [16, 358] on img at bounding box center [18, 360] width 20 height 20
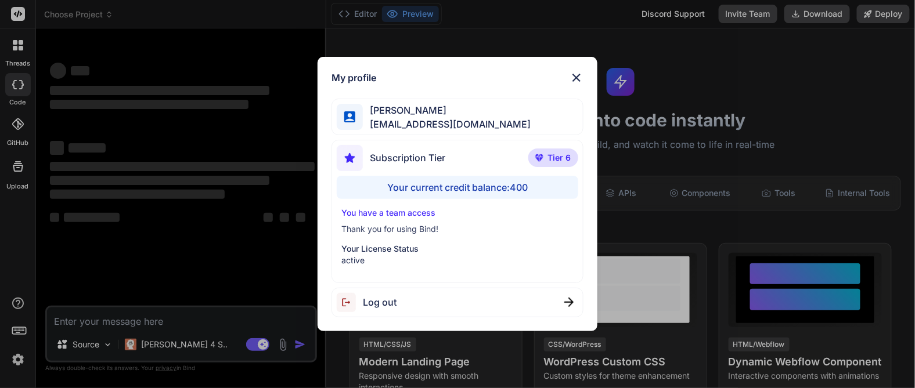
type textarea "x"
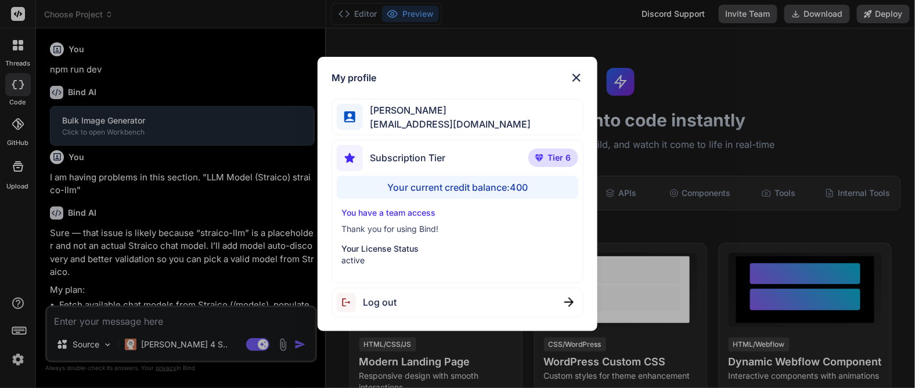
click at [489, 188] on div "Your current credit balance: 400" at bounding box center [457, 187] width 241 height 23
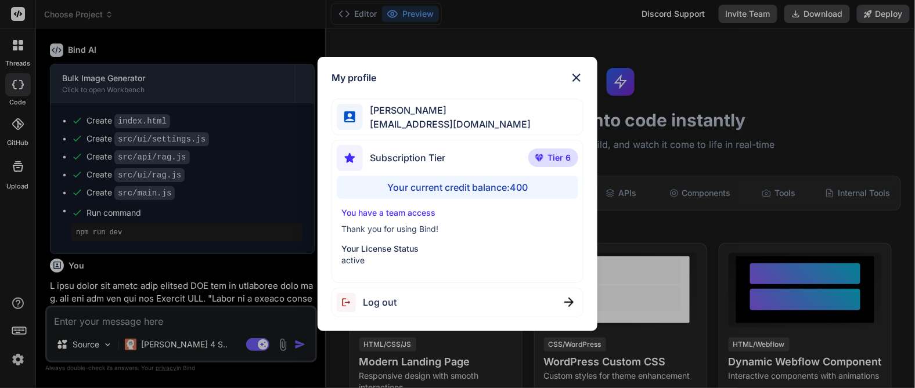
scroll to position [822, 0]
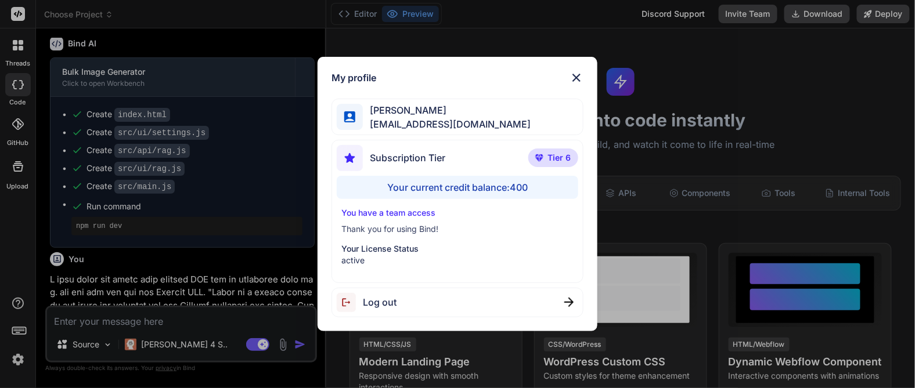
click at [521, 188] on div "Your current credit balance: 400" at bounding box center [457, 187] width 241 height 23
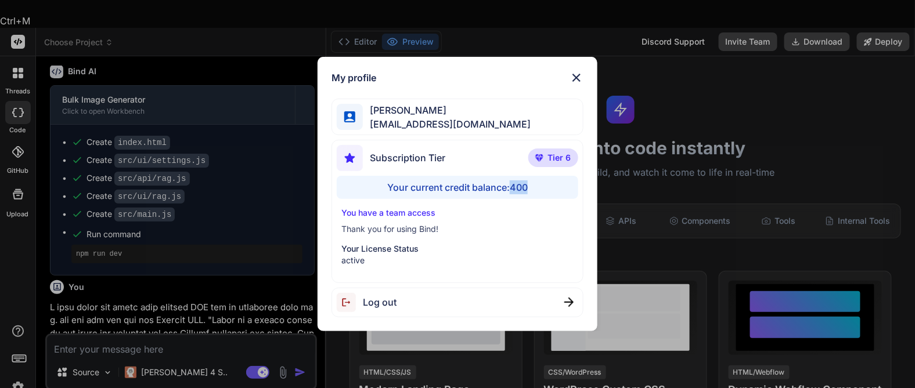
click at [521, 188] on div "Your current credit balance: 400" at bounding box center [457, 187] width 241 height 23
click at [539, 208] on p "You have a team access" at bounding box center [457, 213] width 232 height 12
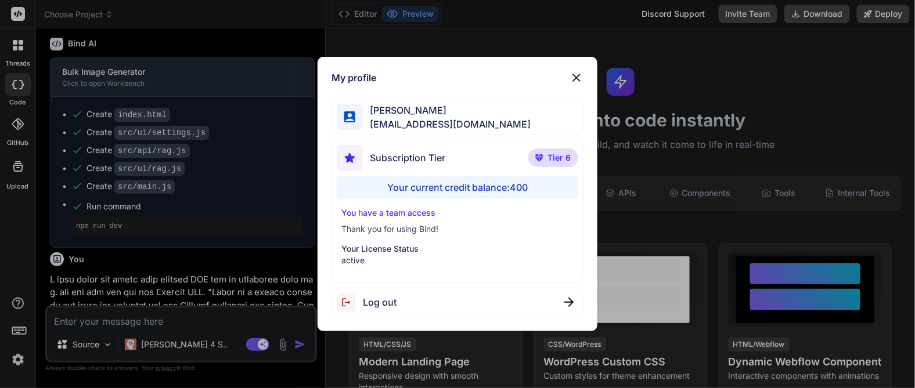
click at [491, 187] on div "Your current credit balance: 400" at bounding box center [457, 187] width 241 height 23
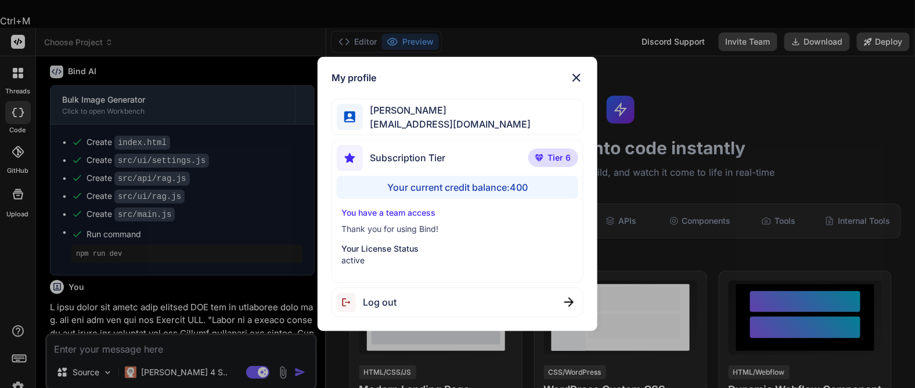
click at [387, 214] on p "You have a team access" at bounding box center [457, 213] width 232 height 12
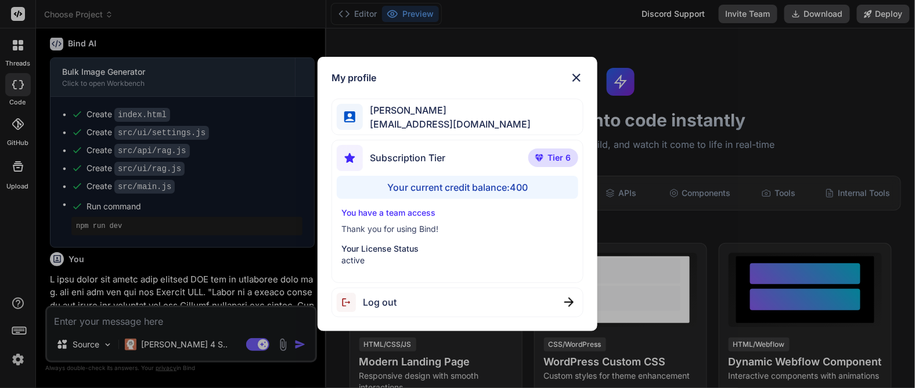
click at [573, 81] on img at bounding box center [576, 78] width 14 height 14
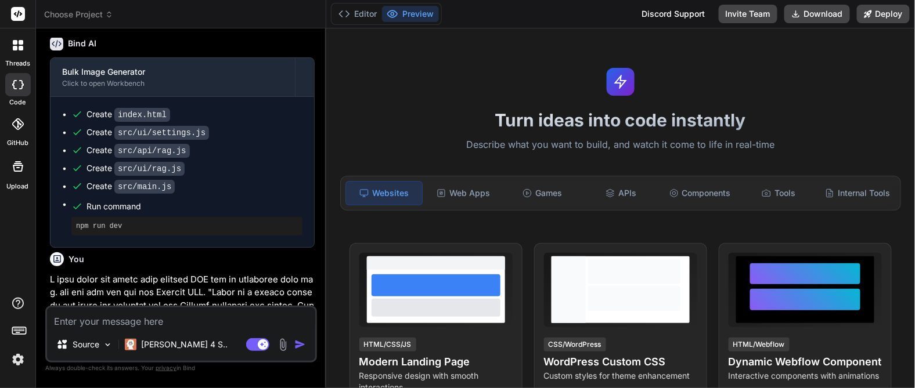
click at [16, 364] on img at bounding box center [18, 360] width 20 height 20
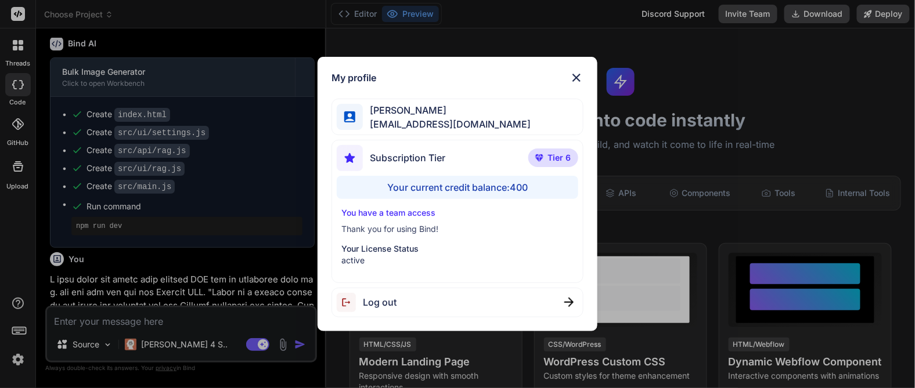
click at [578, 83] on img at bounding box center [576, 78] width 14 height 14
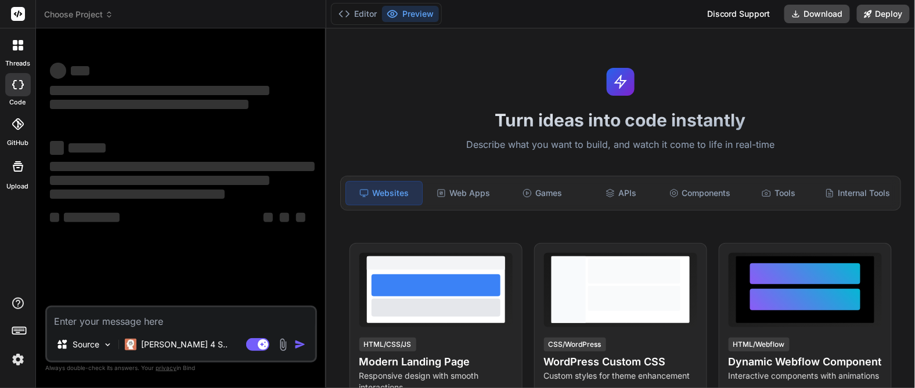
click at [16, 365] on img at bounding box center [18, 360] width 20 height 20
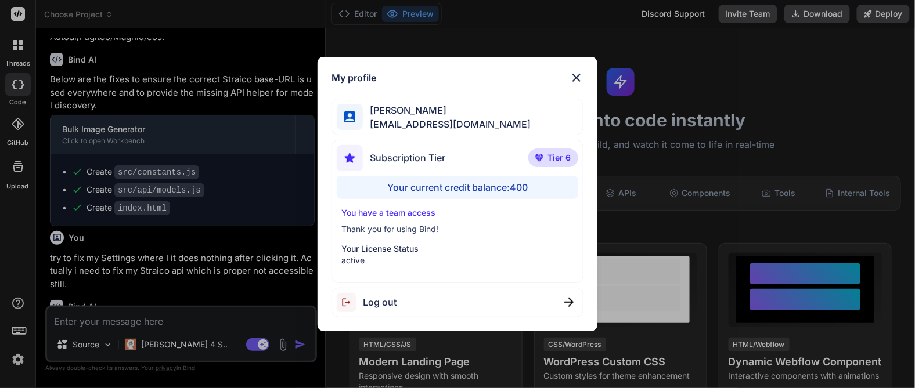
scroll to position [1556, 0]
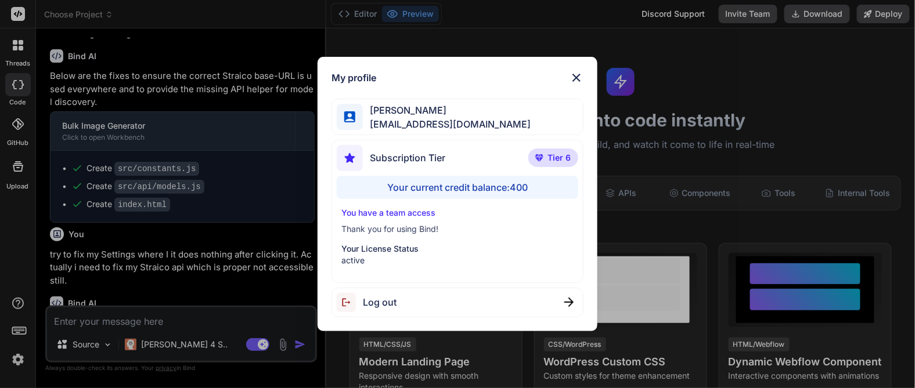
type textarea "x"
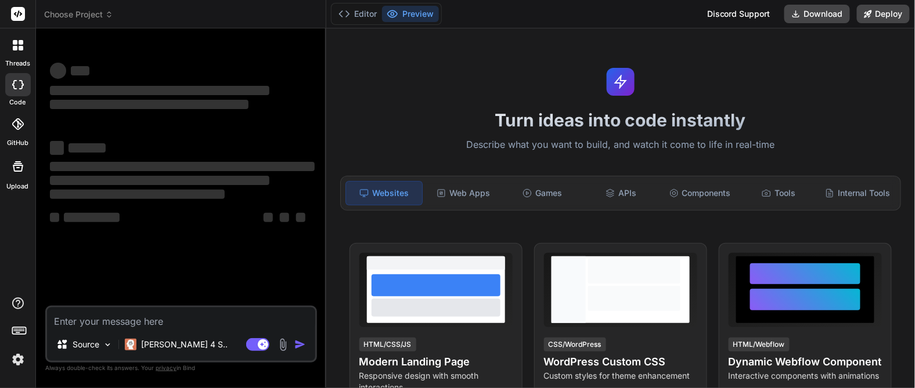
click at [21, 357] on img at bounding box center [18, 360] width 20 height 20
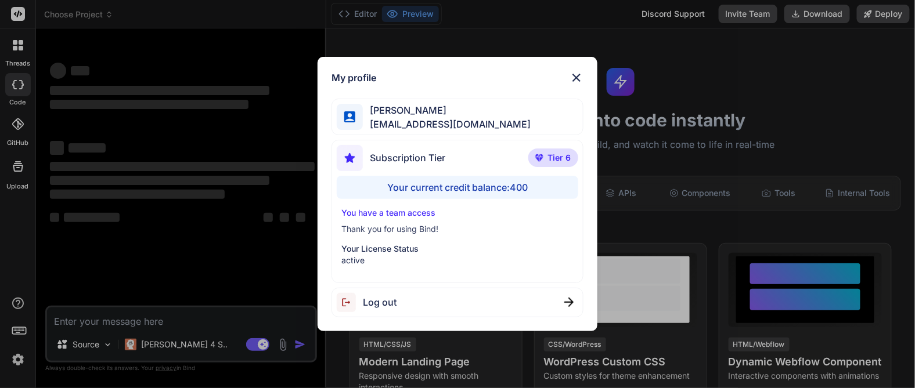
click at [575, 82] on img at bounding box center [576, 78] width 14 height 14
type textarea "x"
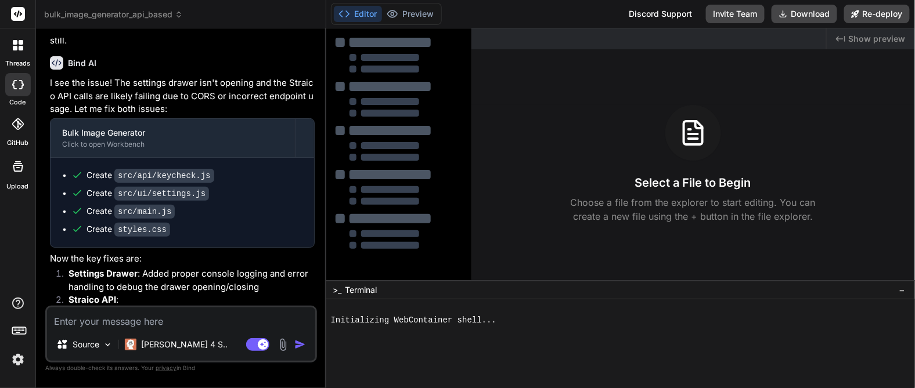
scroll to position [2035, 0]
